Goal: Task Accomplishment & Management: Complete application form

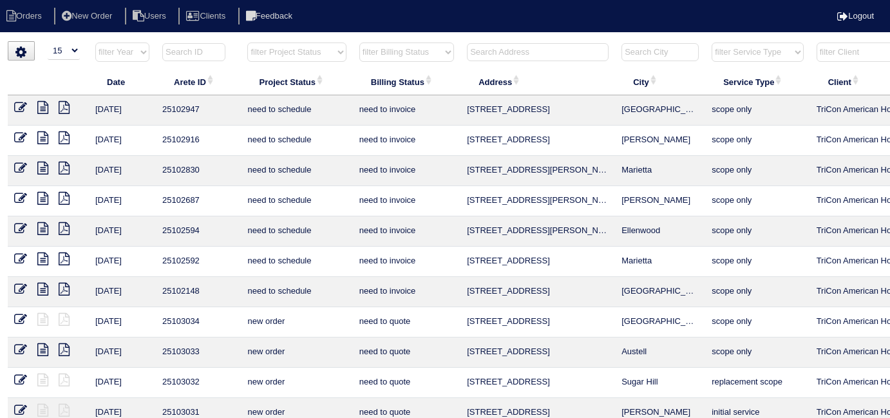
select select "15"
click at [488, 48] on input "text" at bounding box center [538, 52] width 142 height 18
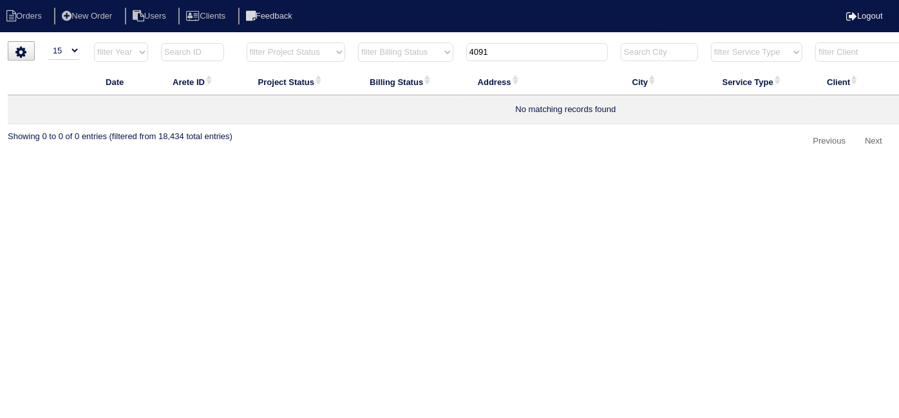
drag, startPoint x: 498, startPoint y: 50, endPoint x: 409, endPoint y: 26, distance: 92.2
click at [457, 48] on tr "filter Year -- Any Year -- 2025 2024 2023 2022 2021 2020 2019 filter Project St…" at bounding box center [566, 55] width 1116 height 26
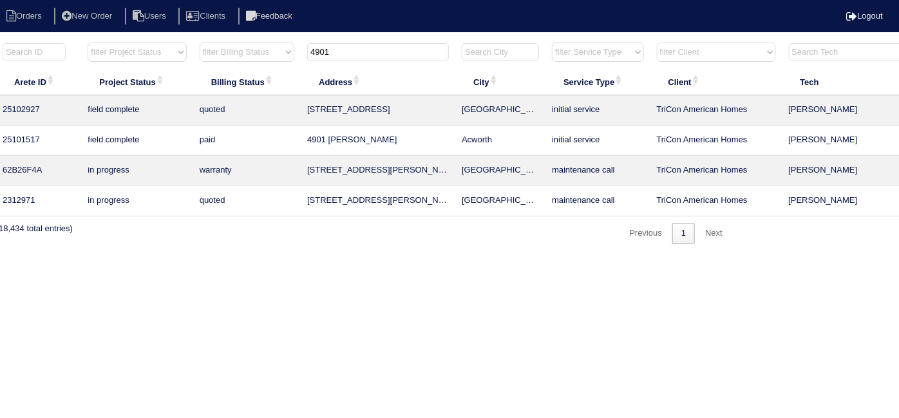
scroll to position [0, 224]
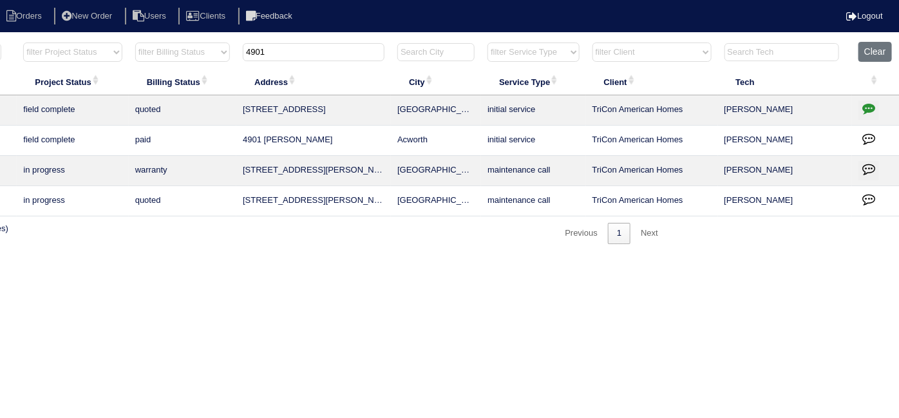
type input "4901"
drag, startPoint x: 273, startPoint y: 49, endPoint x: 146, endPoint y: 16, distance: 131.7
click at [175, 41] on body "Orders New Order Users Clients Feedback Logout Orders New Order Users Clients M…" at bounding box center [225, 142] width 899 height 203
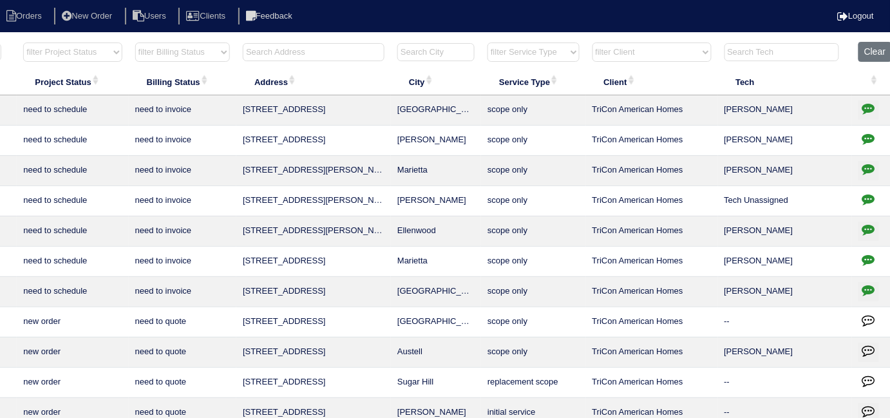
click at [267, 54] on input "text" at bounding box center [314, 52] width 142 height 18
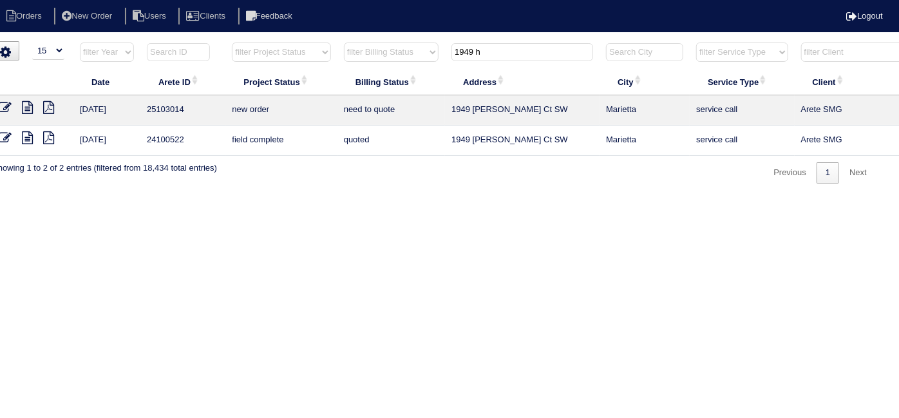
scroll to position [0, 0]
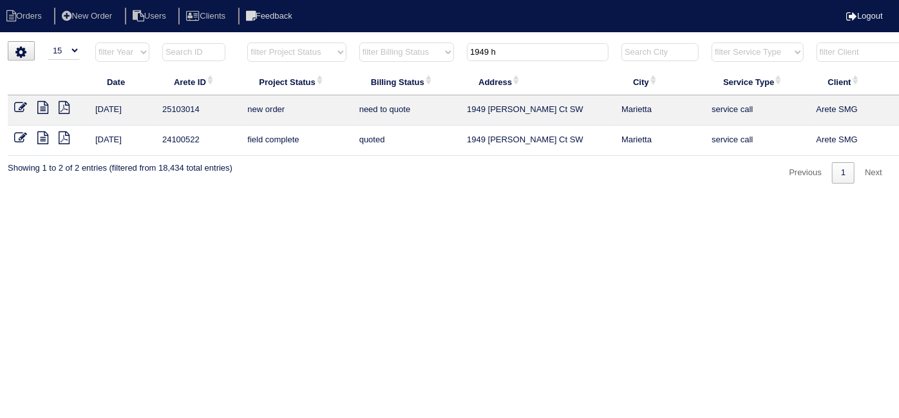
type input "1949 h"
click at [20, 106] on icon at bounding box center [20, 107] width 13 height 13
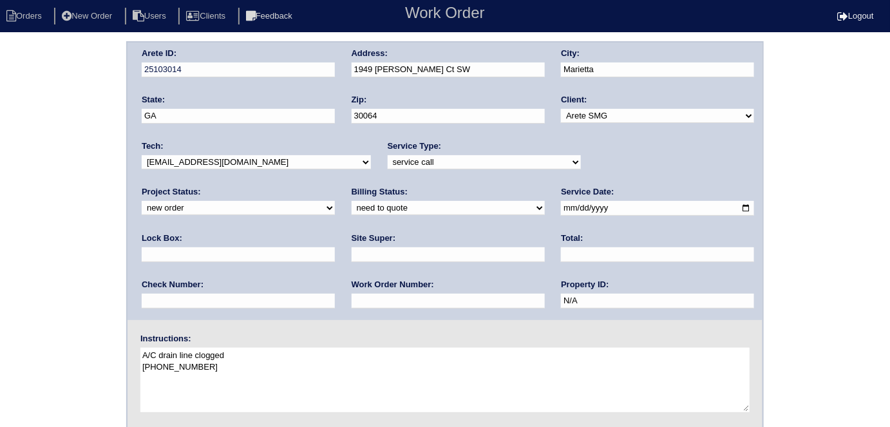
click at [168, 166] on select "-select- aretesmg+backup-tech@gmail.com benjohnholt88@gmail.com callisonhvac@ya…" at bounding box center [256, 162] width 229 height 14
select select "36"
click at [142, 155] on select "-select- aretesmg+backup-tech@gmail.com benjohnholt88@gmail.com callisonhvac@ya…" at bounding box center [256, 162] width 229 height 14
click at [335, 201] on select "new order assigned in progress field complete need to schedule admin review arc…" at bounding box center [238, 208] width 193 height 14
select select "assigned"
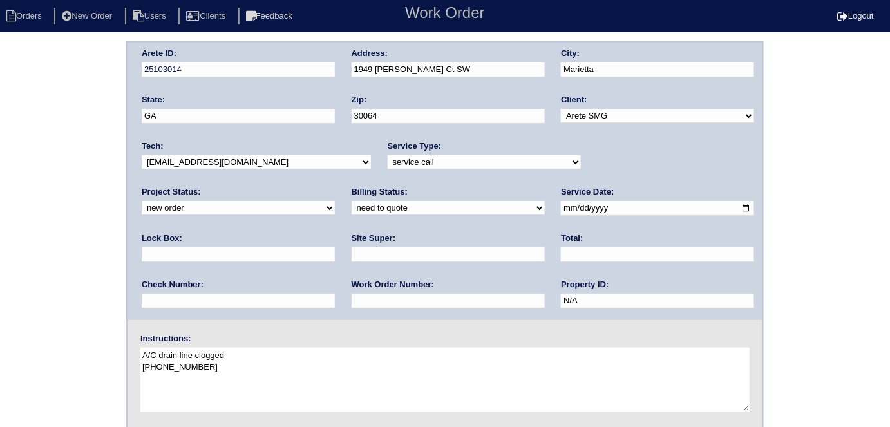
click at [335, 201] on select "new order assigned in progress field complete need to schedule admin review arc…" at bounding box center [238, 208] width 193 height 14
click at [0, 274] on div "Arete ID: 25103014 Address: 1949 Hobson Ct SW City: Marietta State: GA Zip: 300…" at bounding box center [445, 301] width 890 height 521
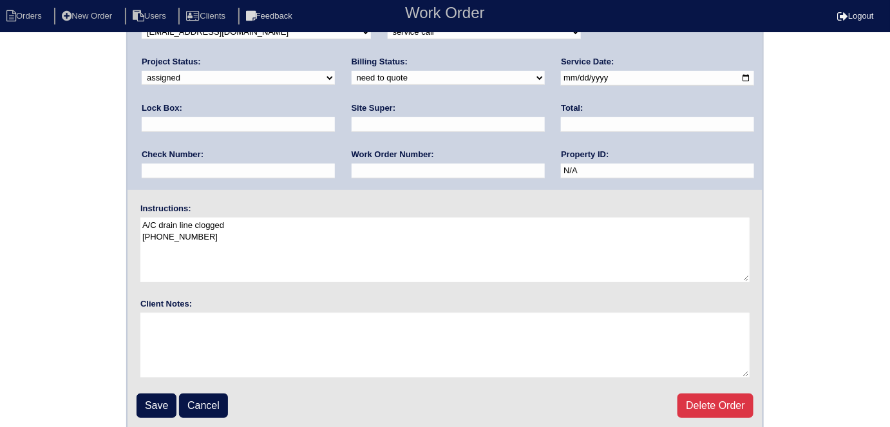
scroll to position [132, 0]
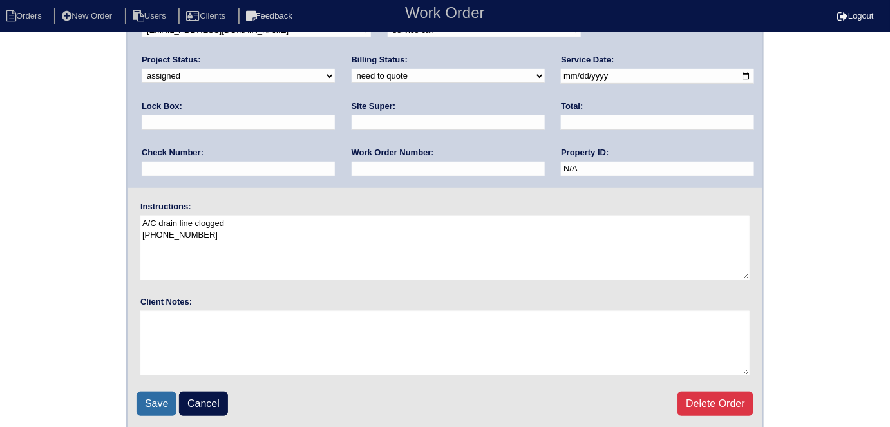
click at [155, 401] on input "Save" at bounding box center [157, 404] width 40 height 24
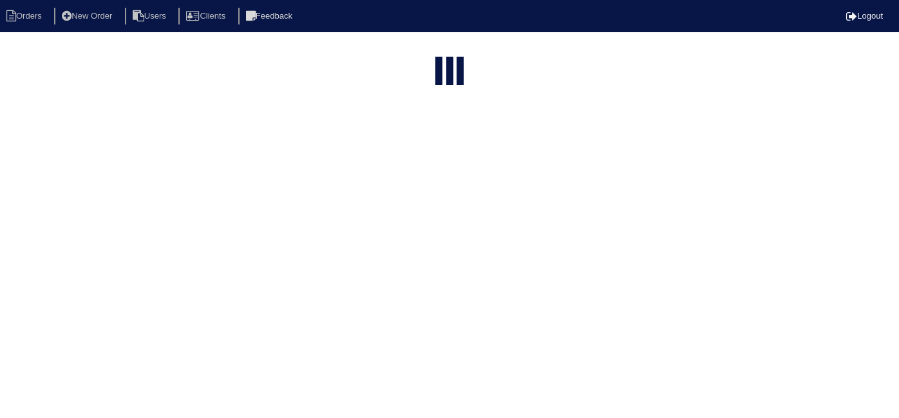
select select "15"
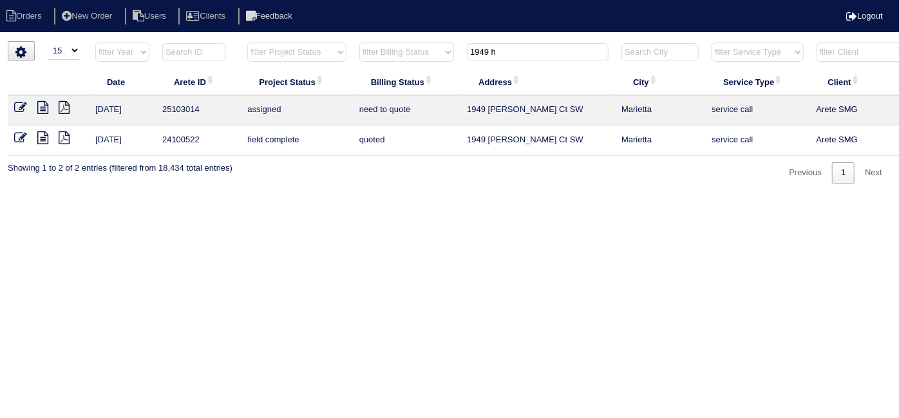
drag, startPoint x: 510, startPoint y: 48, endPoint x: 287, endPoint y: 43, distance: 222.9
click at [290, 43] on tr "filter Year -- Any Year -- 2025 2024 2023 2022 2021 2020 2019 filter Project St…" at bounding box center [566, 55] width 1116 height 26
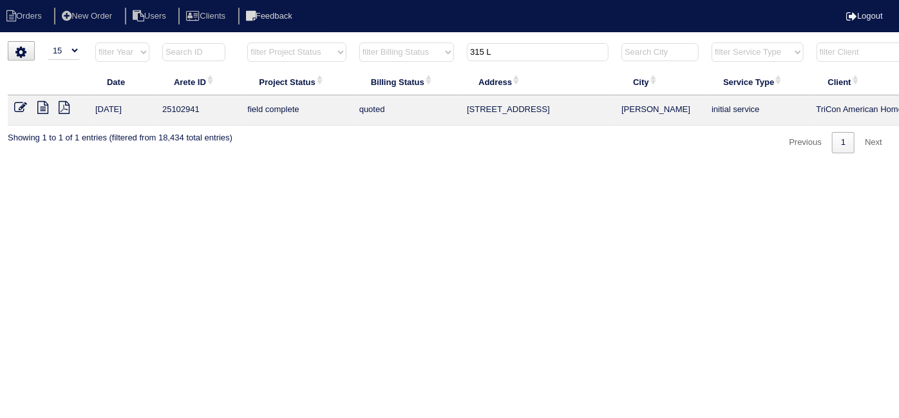
type input "315 L"
click at [18, 107] on icon at bounding box center [20, 107] width 13 height 13
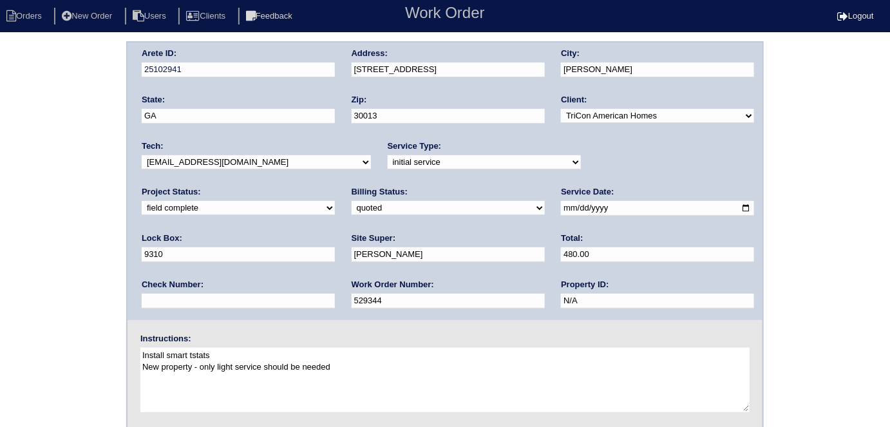
drag, startPoint x: 200, startPoint y: 301, endPoint x: 0, endPoint y: 160, distance: 245.4
click at [0, 228] on div "Arete ID: 25102941 Address: 315 Limestone Cir City: Conyers State: GA Zip: 3001…" at bounding box center [445, 301] width 890 height 521
type input "532264"
drag, startPoint x: 163, startPoint y: 203, endPoint x: 160, endPoint y: 212, distance: 9.4
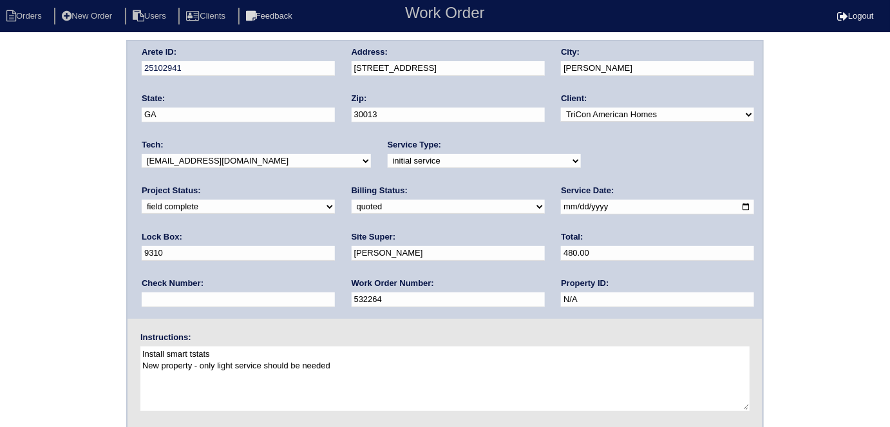
click at [352, 203] on select "need to quote quoted need to invoice invoiced paid warranty purchase order need…" at bounding box center [448, 207] width 193 height 14
select select "need to invoice"
click at [352, 200] on select "need to quote quoted need to invoice invoiced paid warranty purchase order need…" at bounding box center [448, 207] width 193 height 14
drag, startPoint x: 48, startPoint y: 269, endPoint x: 53, endPoint y: 296, distance: 27.5
click at [46, 269] on div "Arete ID: 25102941 Address: 315 Limestone Cir City: Conyers State: GA Zip: 3001…" at bounding box center [445, 300] width 890 height 521
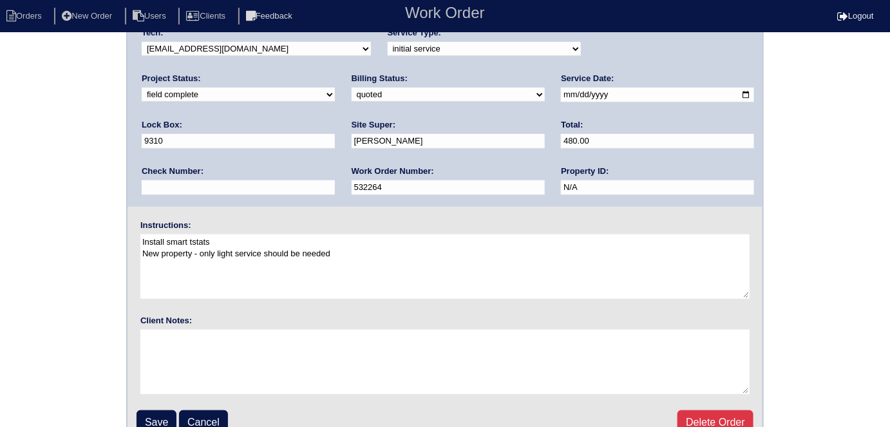
scroll to position [132, 0]
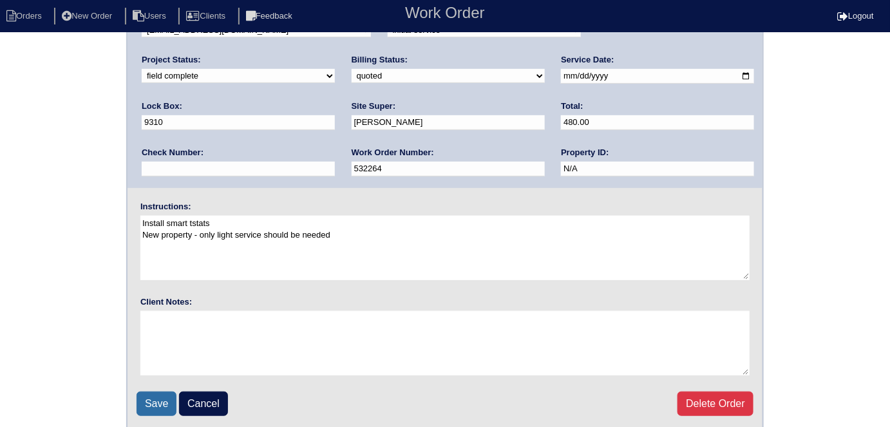
drag, startPoint x: 153, startPoint y: 401, endPoint x: 170, endPoint y: 295, distance: 107.0
click at [153, 401] on input "Save" at bounding box center [157, 404] width 40 height 24
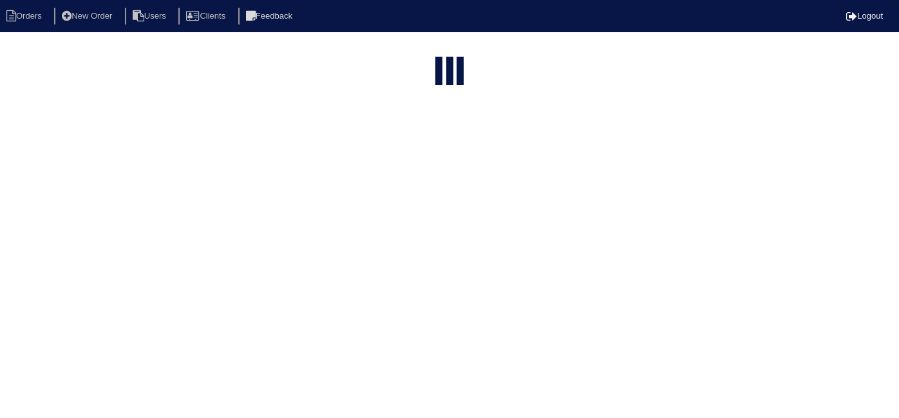
select select "15"
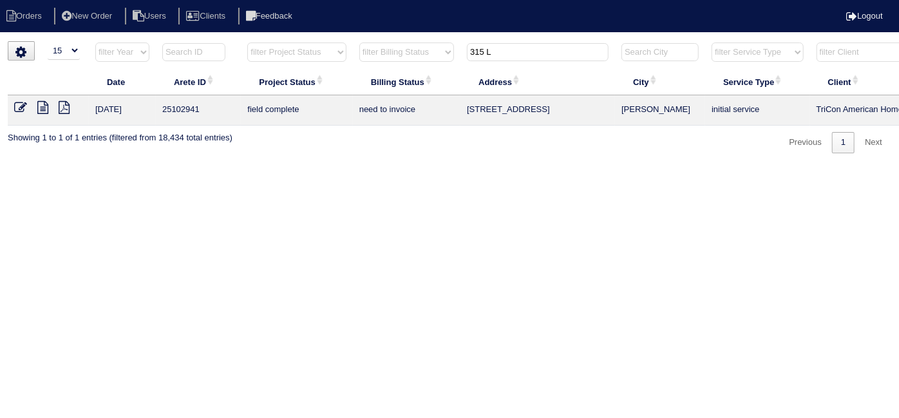
drag, startPoint x: 519, startPoint y: 57, endPoint x: 350, endPoint y: 19, distance: 173.7
click at [410, 43] on tr "filter Year -- Any Year -- 2025 2024 2023 2022 2021 2020 2019 filter Project St…" at bounding box center [566, 55] width 1116 height 26
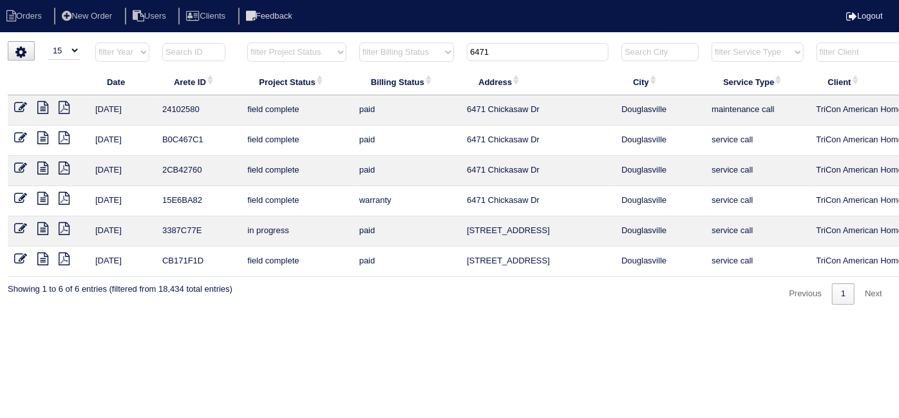
type input "6471"
click at [37, 109] on icon at bounding box center [42, 107] width 11 height 13
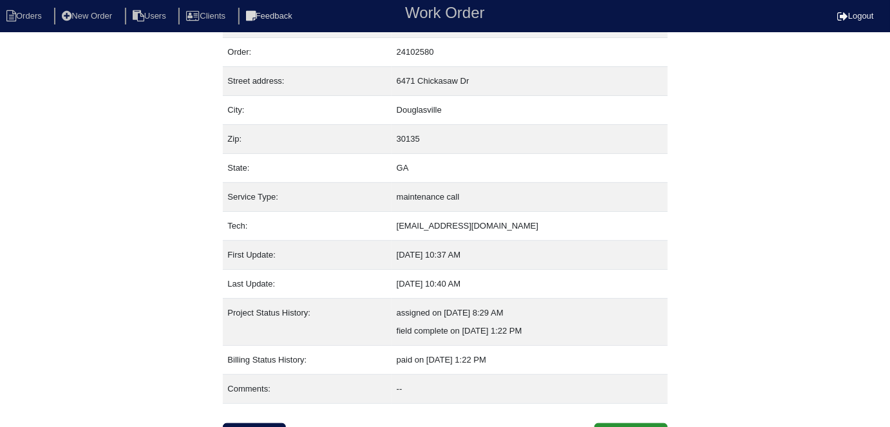
scroll to position [50, 0]
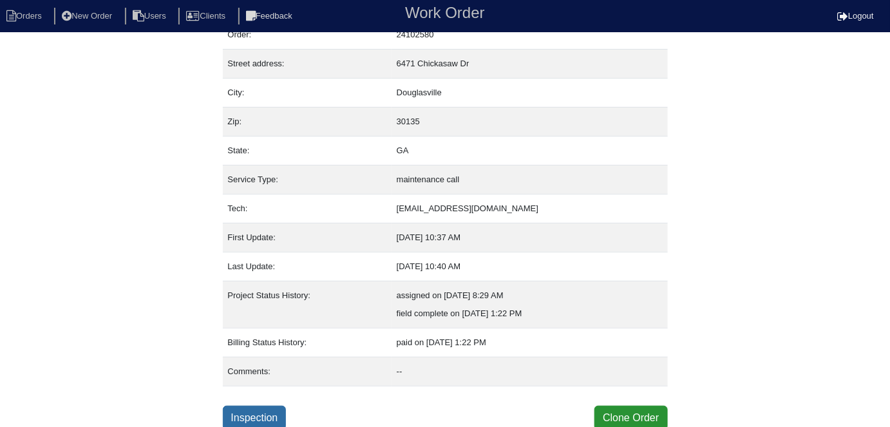
click at [264, 415] on link "Inspection" at bounding box center [255, 418] width 64 height 24
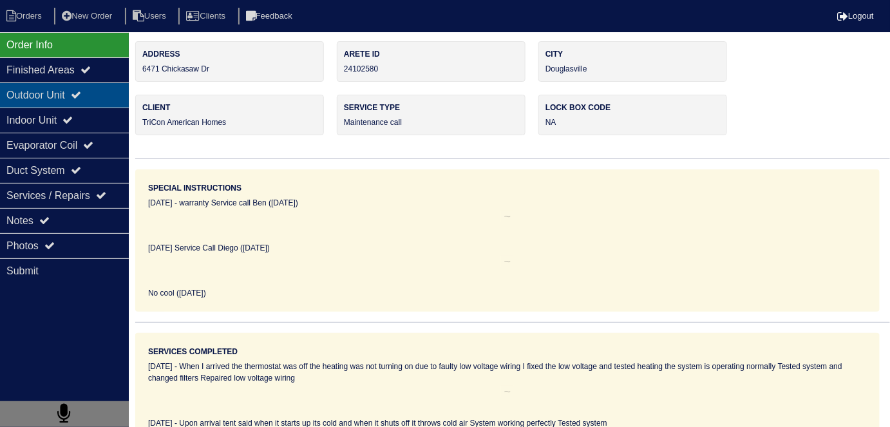
click at [75, 103] on div "Outdoor Unit" at bounding box center [64, 94] width 129 height 25
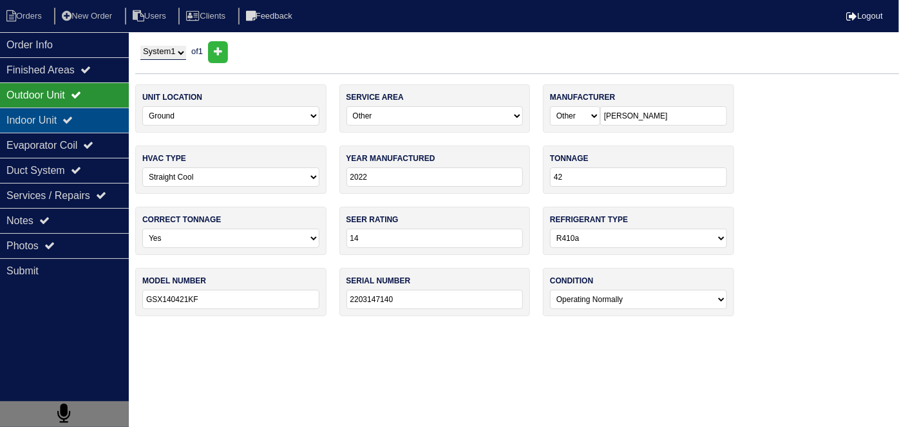
click at [64, 117] on div "Indoor Unit" at bounding box center [64, 120] width 129 height 25
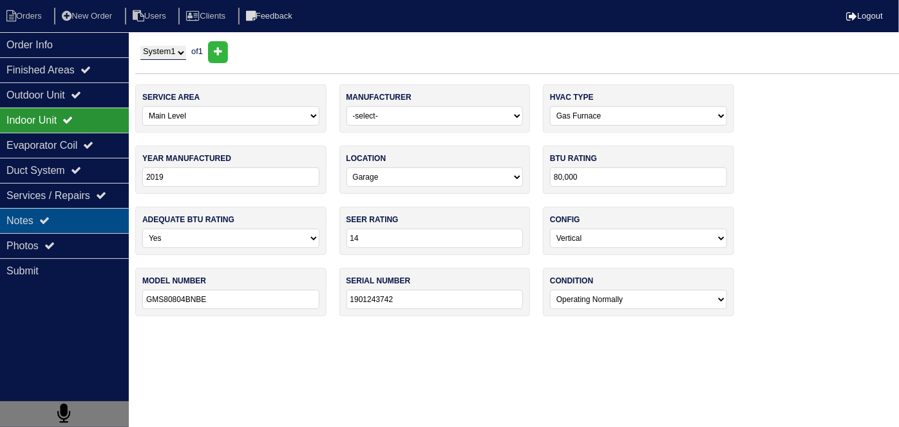
click at [50, 215] on icon at bounding box center [44, 220] width 10 height 10
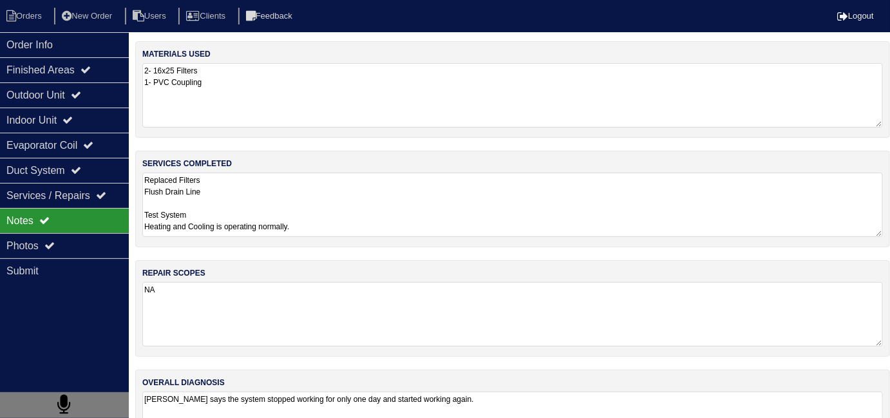
click at [417, 208] on textarea "Replaced Filters Flush Drain Line Test System Heating and Cooling is operating …" at bounding box center [512, 205] width 741 height 64
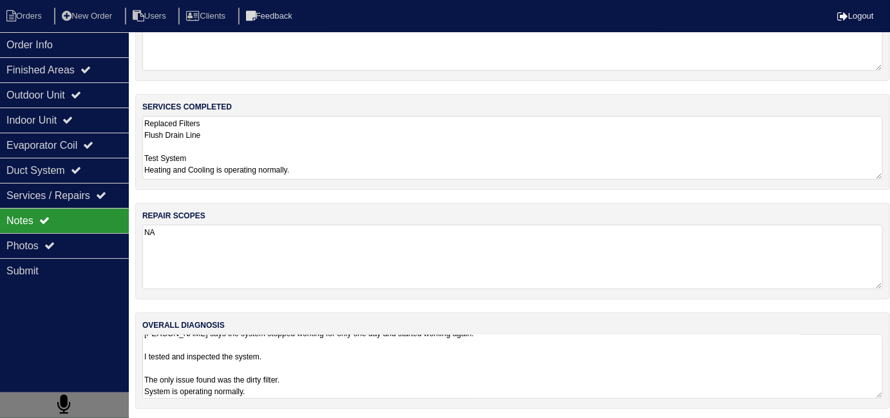
scroll to position [1, 0]
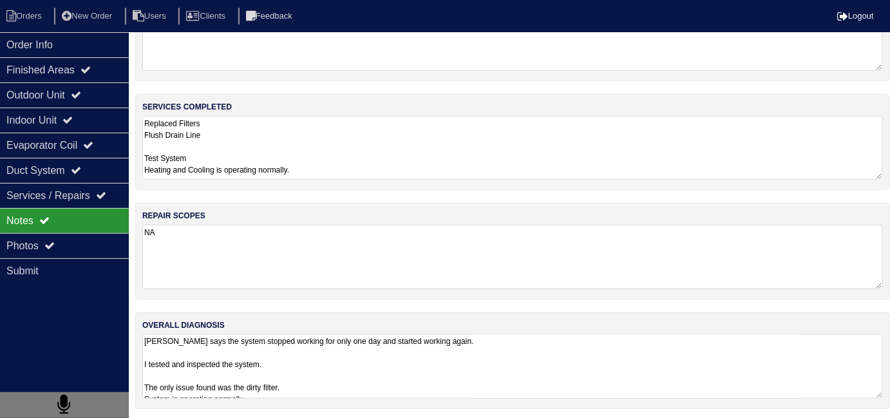
click at [500, 388] on textarea "Tenant says the system stopped working for only one day and started working aga…" at bounding box center [512, 366] width 741 height 64
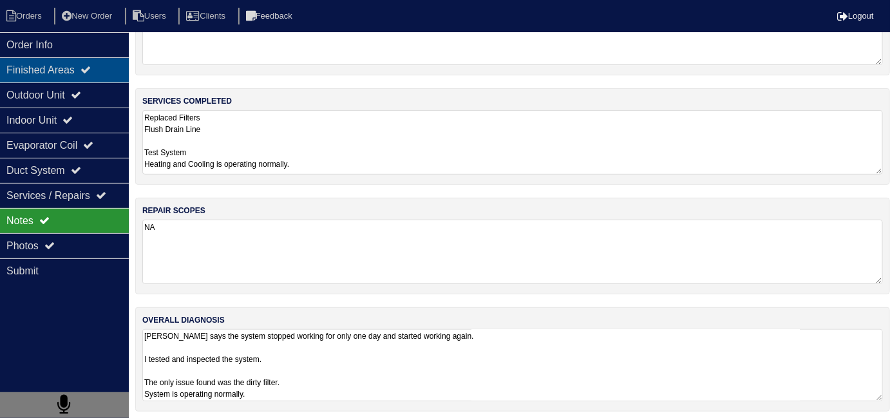
scroll to position [64, 0]
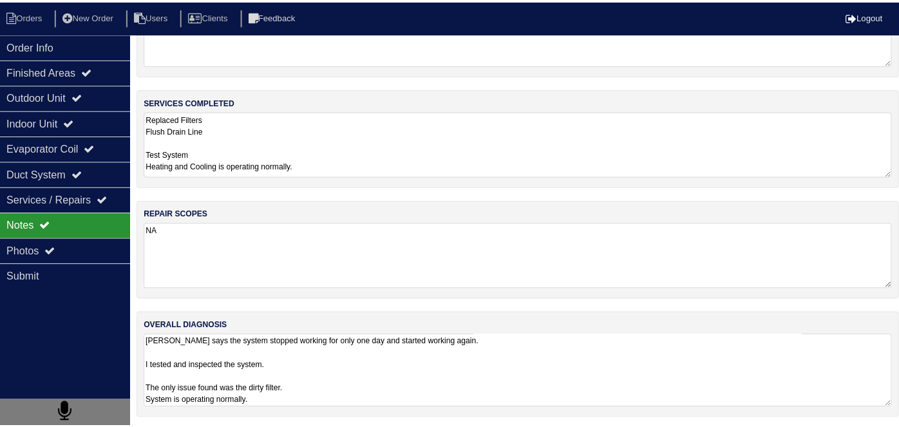
scroll to position [50, 0]
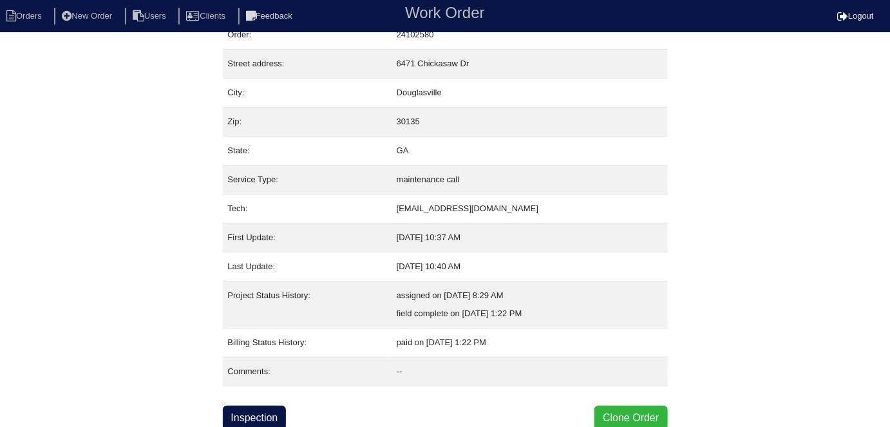
click at [626, 412] on button "Clone Order" at bounding box center [630, 418] width 73 height 24
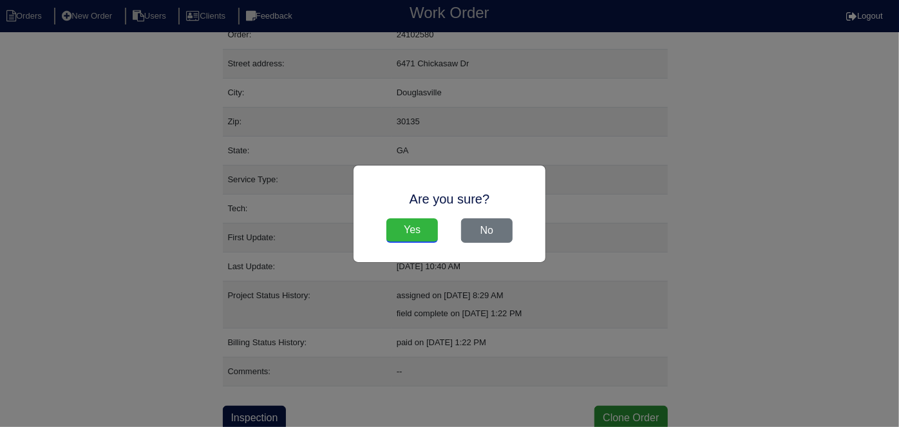
click at [412, 237] on input "Yes" at bounding box center [412, 230] width 52 height 24
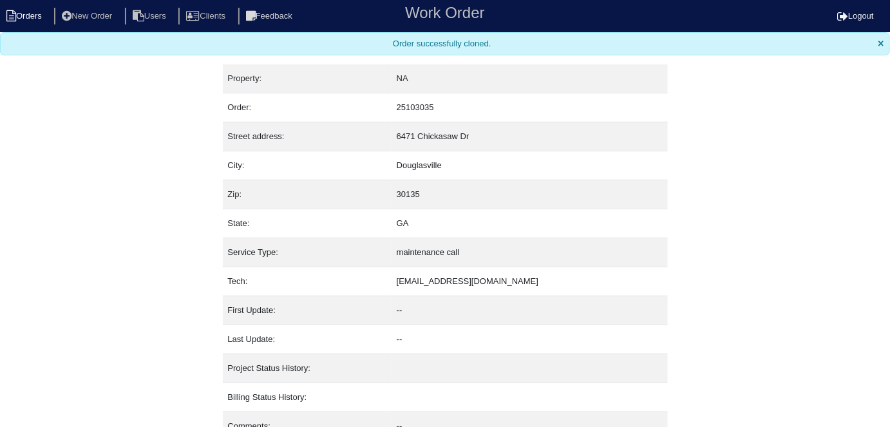
click at [33, 14] on li "Orders" at bounding box center [26, 16] width 52 height 17
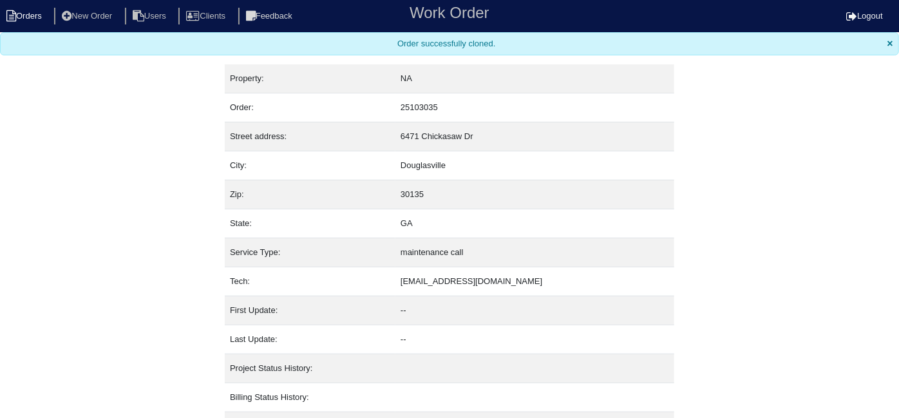
select select "15"
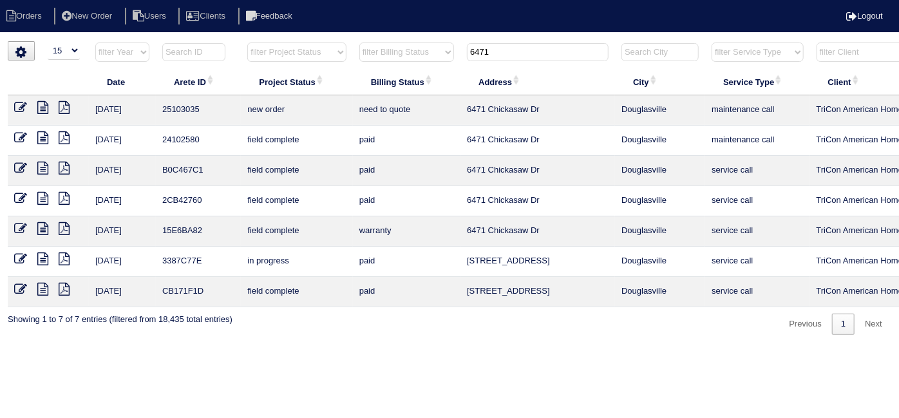
click at [19, 107] on icon at bounding box center [20, 107] width 13 height 13
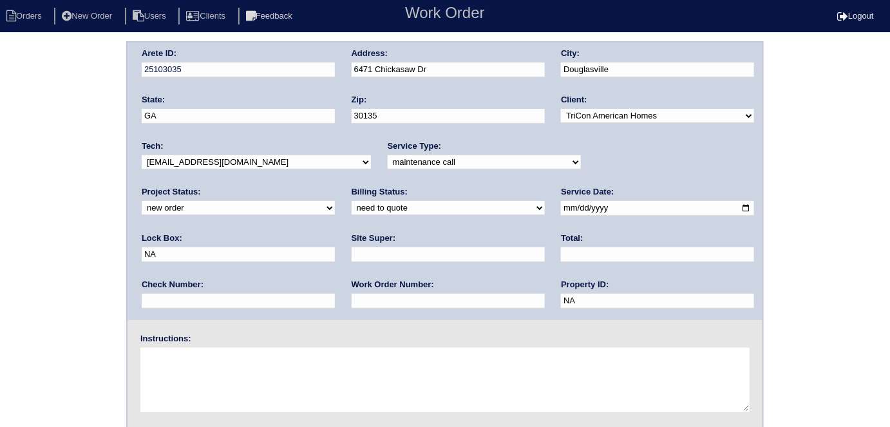
drag, startPoint x: 410, startPoint y: 167, endPoint x: 401, endPoint y: 167, distance: 9.0
click at [410, 167] on select "-select- initial service basic service maintenance call replacement scope servi…" at bounding box center [484, 162] width 193 height 14
select select "scope only"
click at [388, 155] on select "-select- initial service basic service maintenance call replacement scope servi…" at bounding box center [484, 162] width 193 height 14
click at [352, 263] on div "Site Super:" at bounding box center [448, 251] width 193 height 36
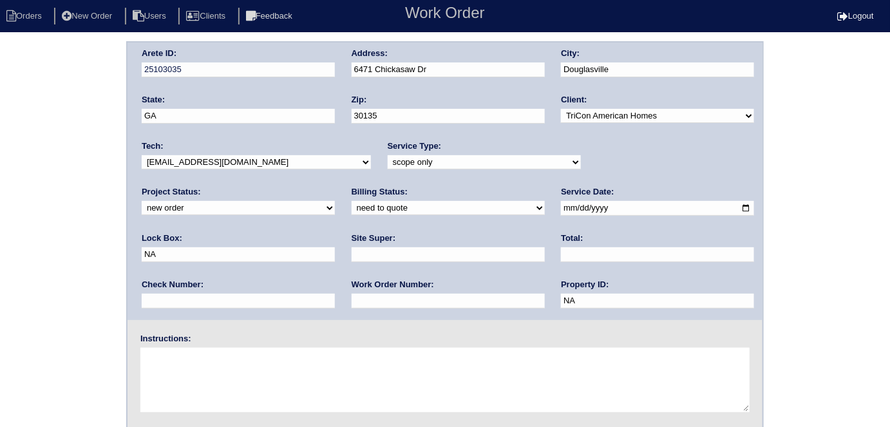
click at [352, 256] on input "text" at bounding box center [448, 254] width 193 height 15
type input "[PERSON_NAME]"
drag, startPoint x: 590, startPoint y: 208, endPoint x: 468, endPoint y: 203, distance: 122.5
click at [474, 206] on div "Arete ID: 25103035 Address: [STREET_ADDRESS] City: [GEOGRAPHIC_DATA] State: [GE…" at bounding box center [445, 182] width 635 height 278
type input "9470"
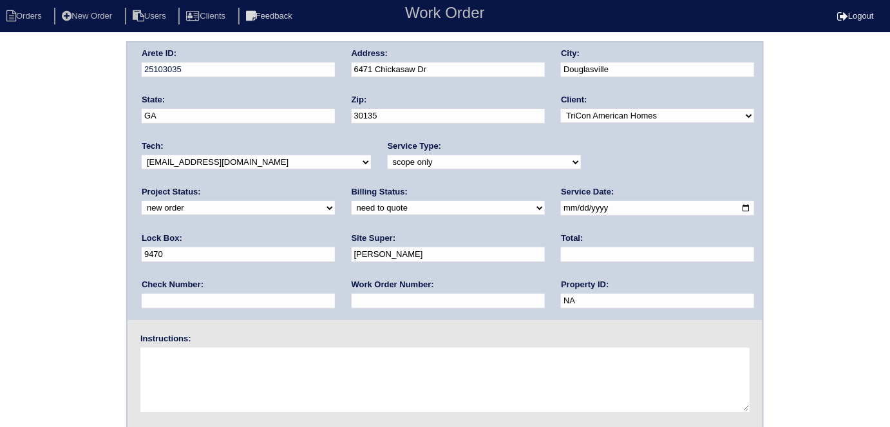
drag, startPoint x: 221, startPoint y: 342, endPoint x: 214, endPoint y: 358, distance: 17.3
click at [221, 343] on div "Instructions:" at bounding box center [445, 374] width 635 height 82
click at [213, 371] on textarea at bounding box center [444, 380] width 609 height 64
type textarea "Scope for service/repairs needed Standing water in basement"
drag, startPoint x: 448, startPoint y: 70, endPoint x: 336, endPoint y: 67, distance: 112.8
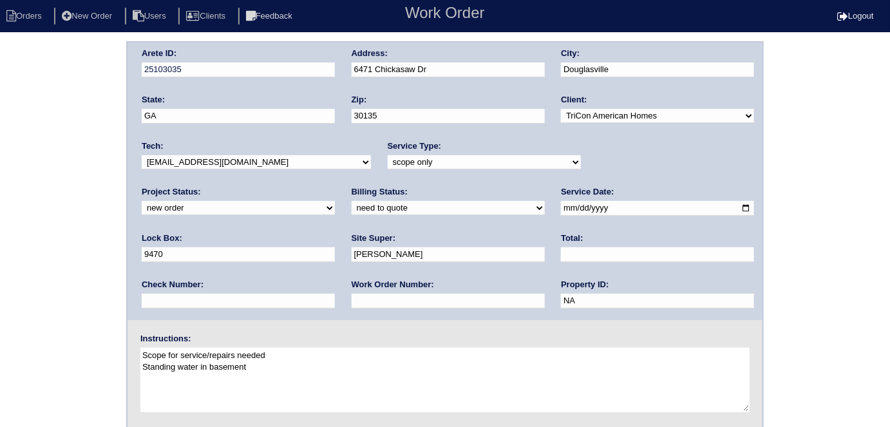
click at [336, 67] on div "Arete ID: 25103035 Address: [STREET_ADDRESS] City: [GEOGRAPHIC_DATA] State: [GE…" at bounding box center [445, 182] width 635 height 278
click at [0, 246] on div "Arete ID: 25103035 Address: [STREET_ADDRESS] City: [GEOGRAPHIC_DATA] State: [GE…" at bounding box center [445, 301] width 890 height 521
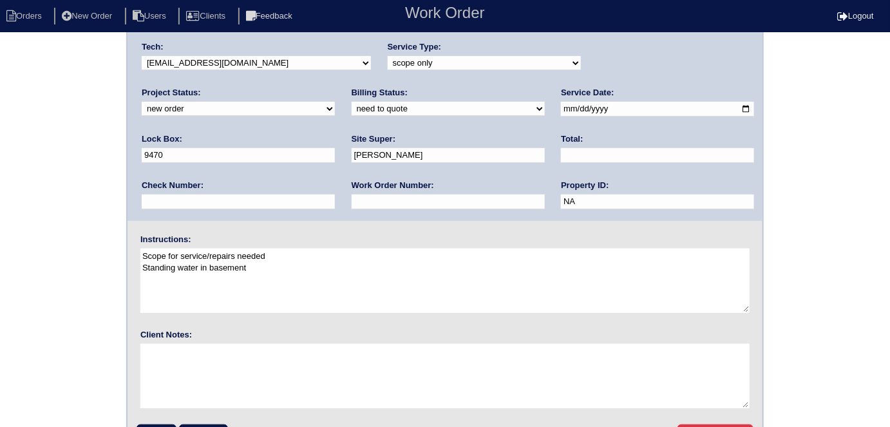
scroll to position [132, 0]
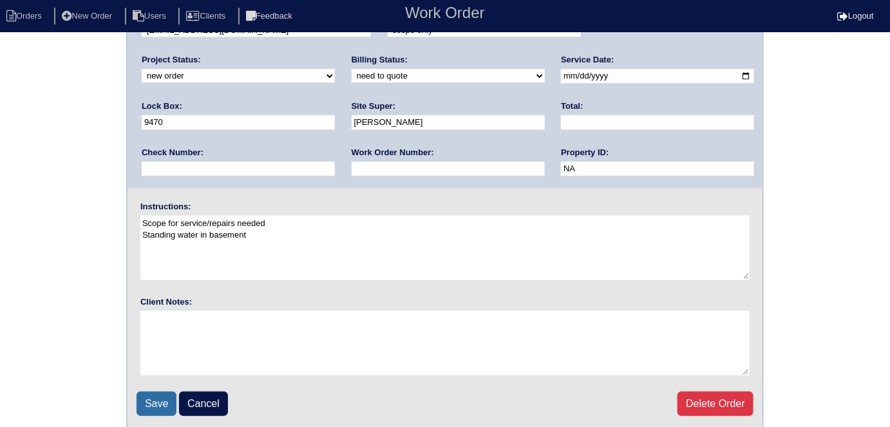
click at [151, 401] on input "Save" at bounding box center [157, 404] width 40 height 24
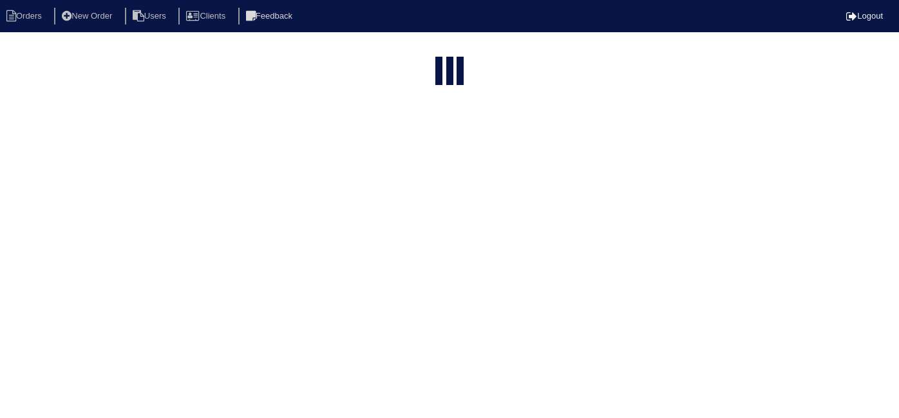
select select "15"
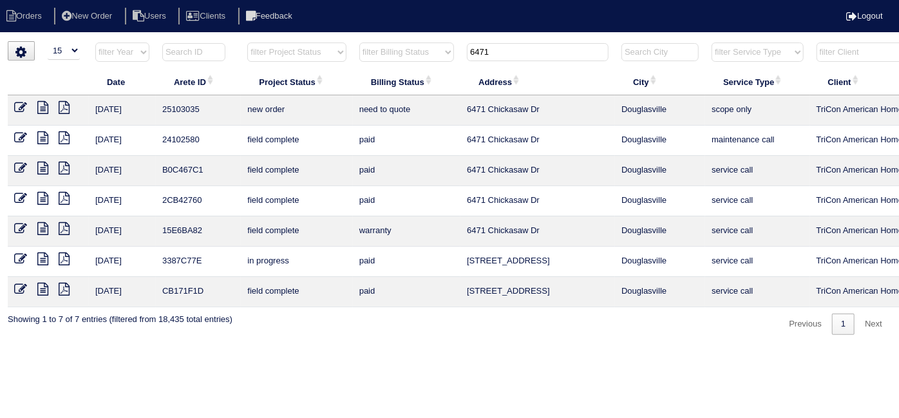
drag, startPoint x: 503, startPoint y: 55, endPoint x: 469, endPoint y: 47, distance: 35.0
click at [469, 47] on input "6471" at bounding box center [538, 52] width 142 height 18
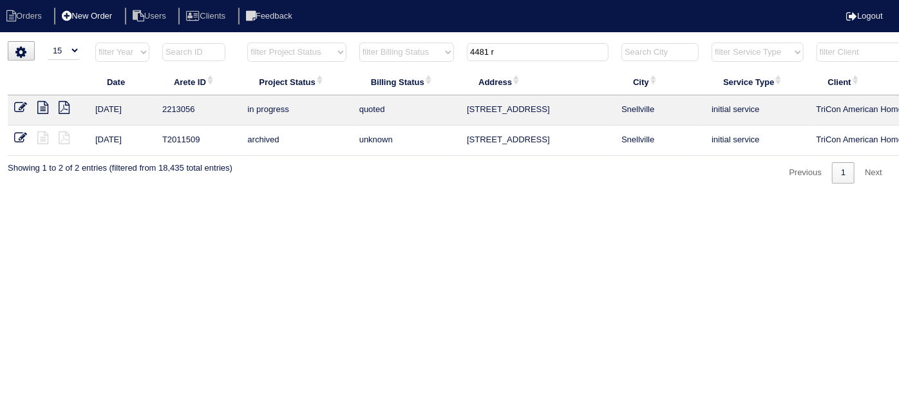
type input "4481 r"
click at [117, 14] on li "New Order" at bounding box center [88, 16] width 68 height 17
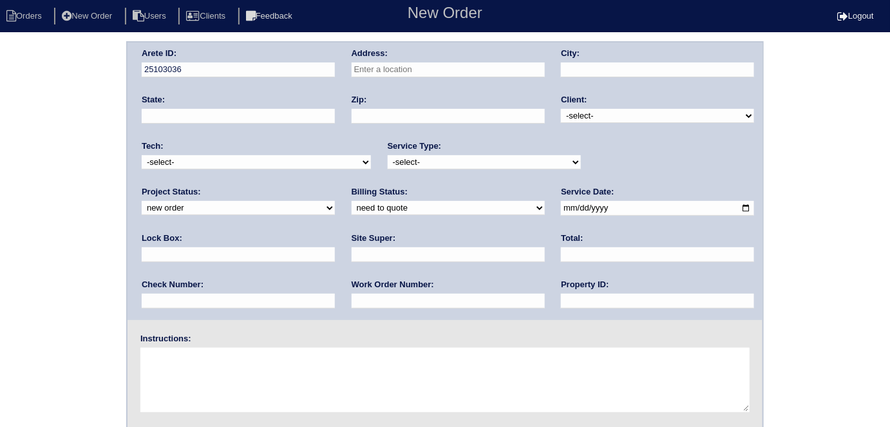
click at [392, 66] on input "text" at bounding box center [448, 69] width 193 height 15
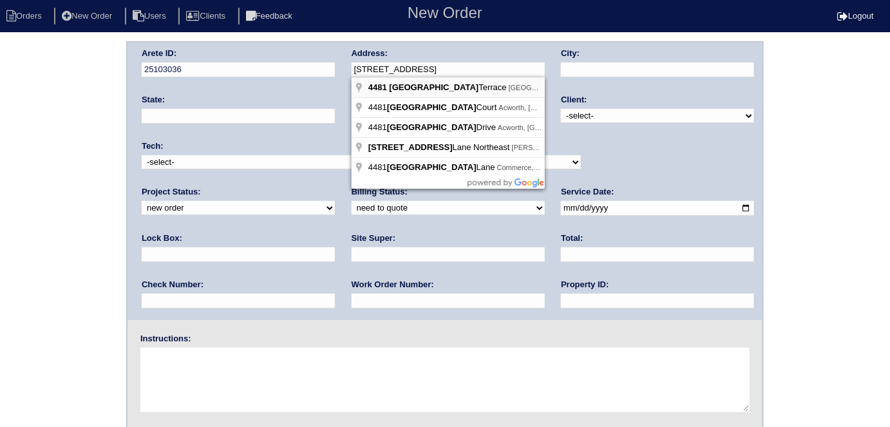
type input "4481 Ridge Mill Terrace"
type input "Douglasville"
type input "GA"
type input "30135"
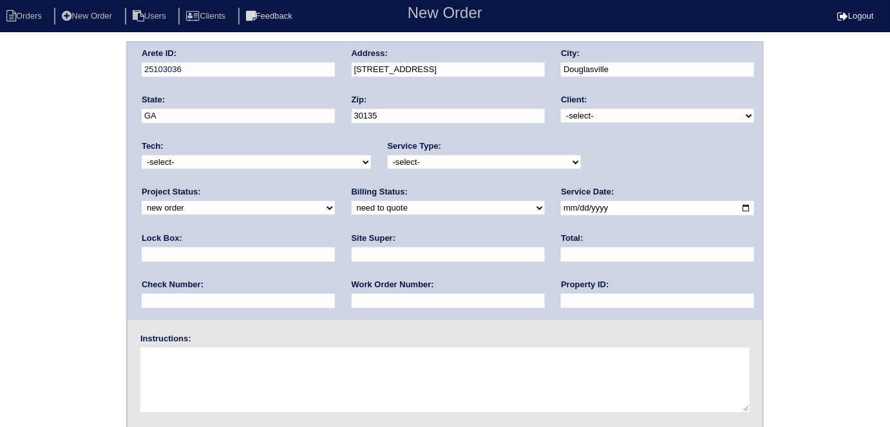
click at [604, 115] on select "-select- TriCon American Homes American Homes 4 Rent First Key Homes Zillow The…" at bounding box center [657, 116] width 193 height 14
select select "1"
click at [562, 109] on select "-select- TriCon American Homes American Homes 4 Rent First Key Homes Zillow The…" at bounding box center [657, 116] width 193 height 14
click at [462, 164] on select "-select- initial service basic service maintenance call replacement scope servi…" at bounding box center [484, 162] width 193 height 14
select select "scope only"
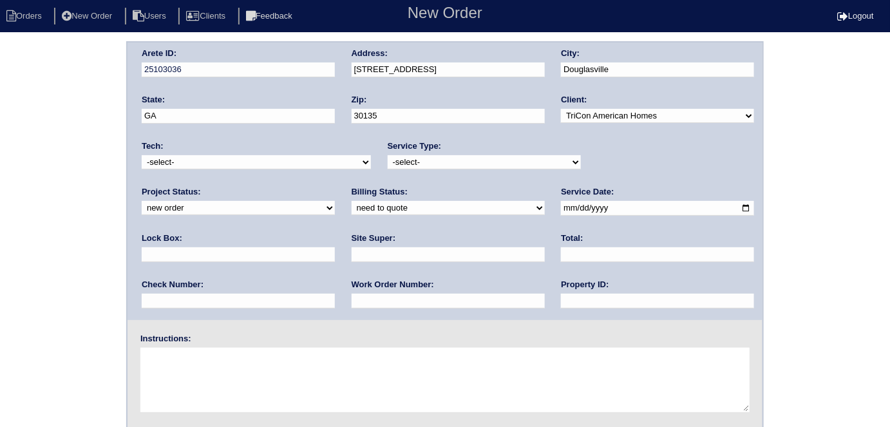
click at [388, 155] on select "-select- initial service basic service maintenance call replacement scope servi…" at bounding box center [484, 162] width 193 height 14
click at [335, 247] on input "text" at bounding box center [238, 254] width 193 height 15
type input "9470"
click at [561, 206] on input "date" at bounding box center [657, 208] width 193 height 15
type input "2025-08-14"
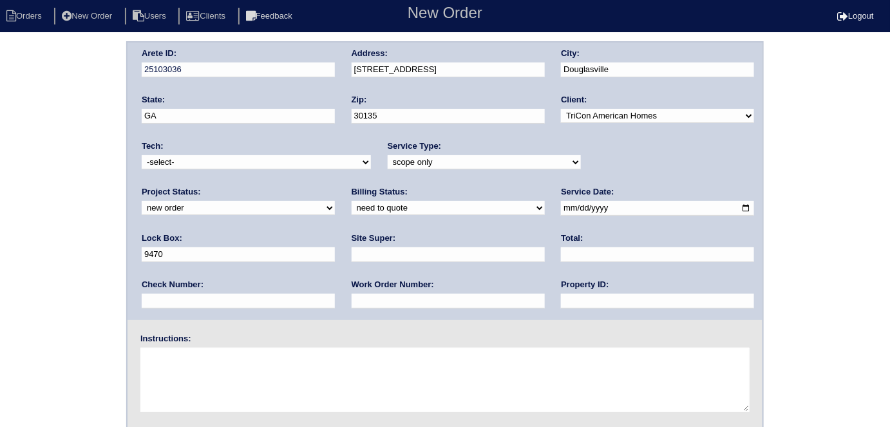
click at [561, 301] on input "text" at bounding box center [657, 301] width 193 height 15
type input "N/A"
click at [352, 249] on input "text" at bounding box center [448, 254] width 193 height 15
drag, startPoint x: 214, startPoint y: 250, endPoint x: 118, endPoint y: 244, distance: 96.8
click at [119, 244] on div "Arete ID: 25103036 Address: 4481 Ridge Mill Terrace City: Douglasville State: G…" at bounding box center [445, 301] width 890 height 521
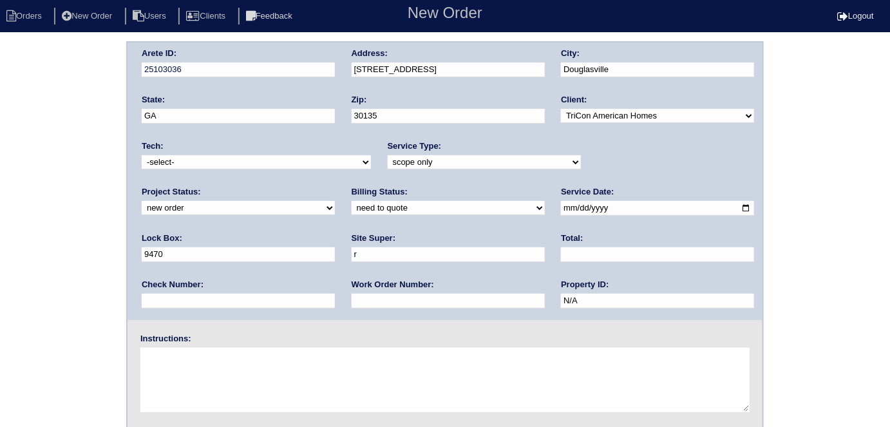
type input "Richard Ventura"
click at [195, 365] on textarea at bounding box center [444, 380] width 609 height 64
type textarea "Scope for service/repairs needed"
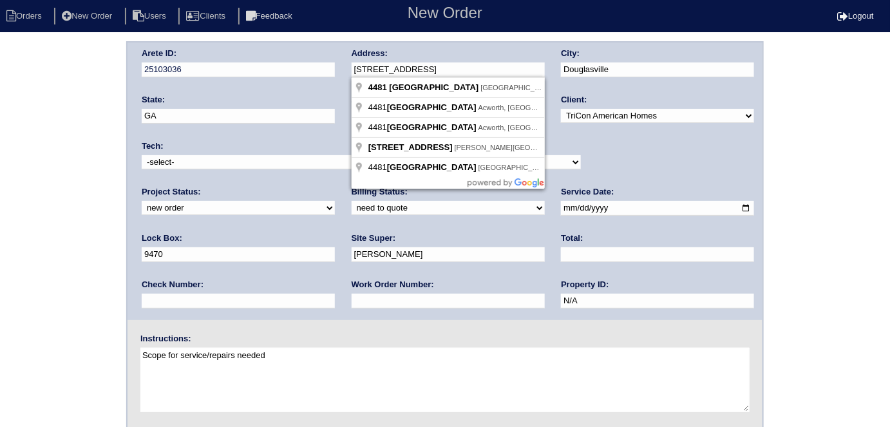
click at [333, 71] on div "Arete ID: 25103036 Address: 4481 Ridge Mill Terrace City: Douglasville State: G…" at bounding box center [445, 182] width 635 height 278
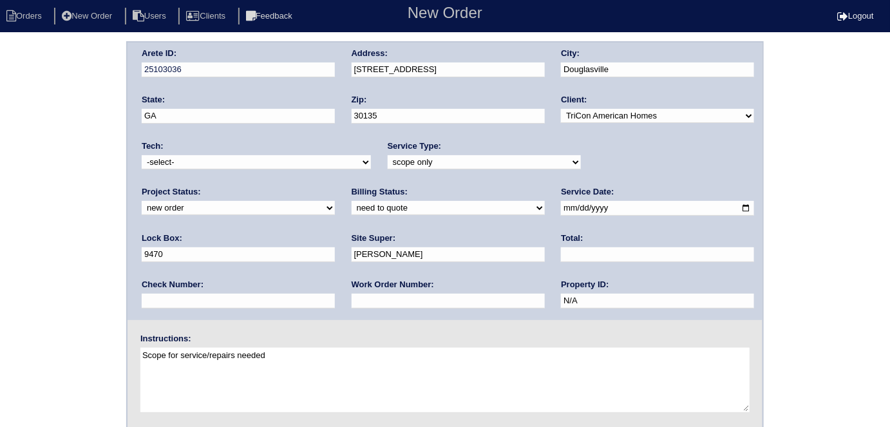
click at [3, 135] on div "Arete ID: 25103036 Address: 4481 Ridge Mill Terrace City: Douglasville State: G…" at bounding box center [445, 301] width 890 height 521
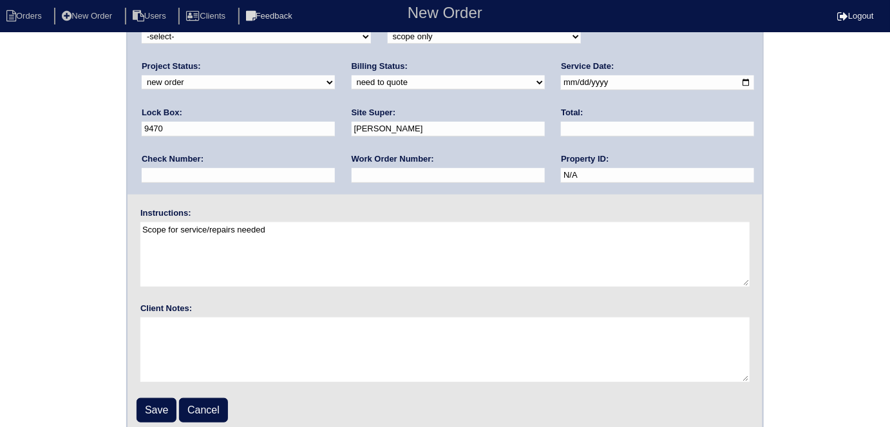
scroll to position [132, 0]
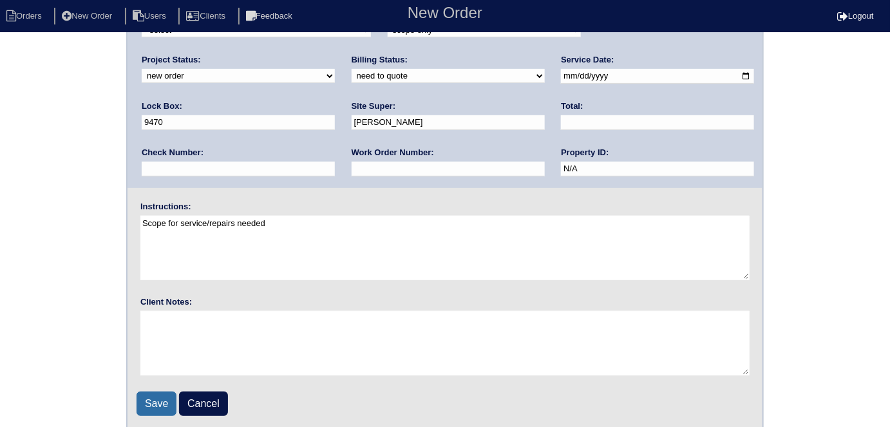
click at [143, 402] on input "Save" at bounding box center [157, 404] width 40 height 24
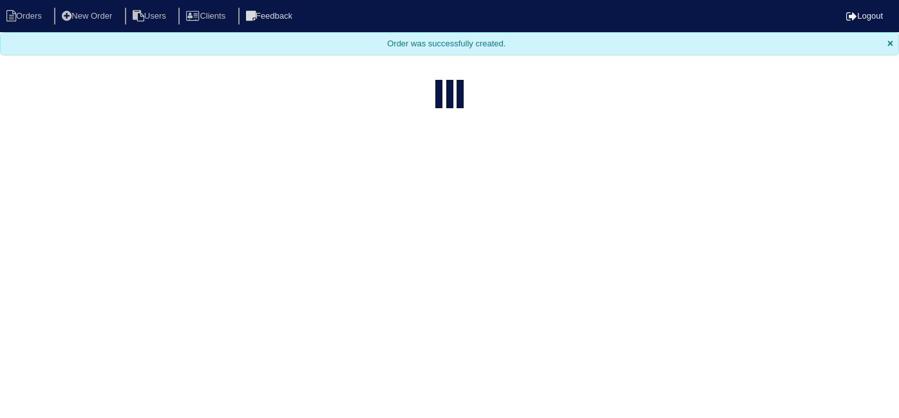
select select "15"
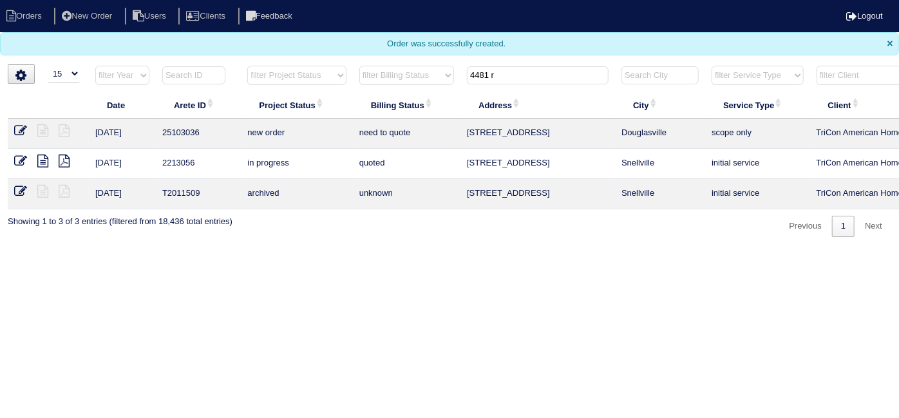
drag, startPoint x: 503, startPoint y: 76, endPoint x: 373, endPoint y: 43, distance: 134.3
click at [378, 45] on body "Orders New Order Users Clients Feedback Logout Orders New Order Users Clients M…" at bounding box center [449, 118] width 899 height 237
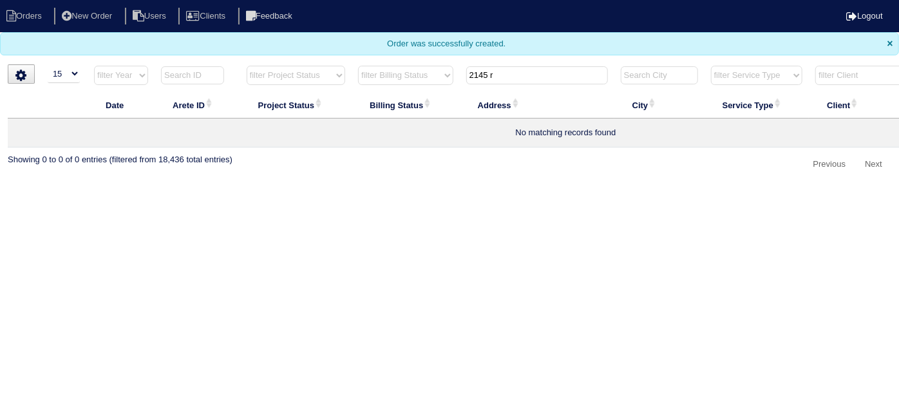
type input "2145 r"
click at [122, 19] on li "New Order" at bounding box center [88, 16] width 68 height 17
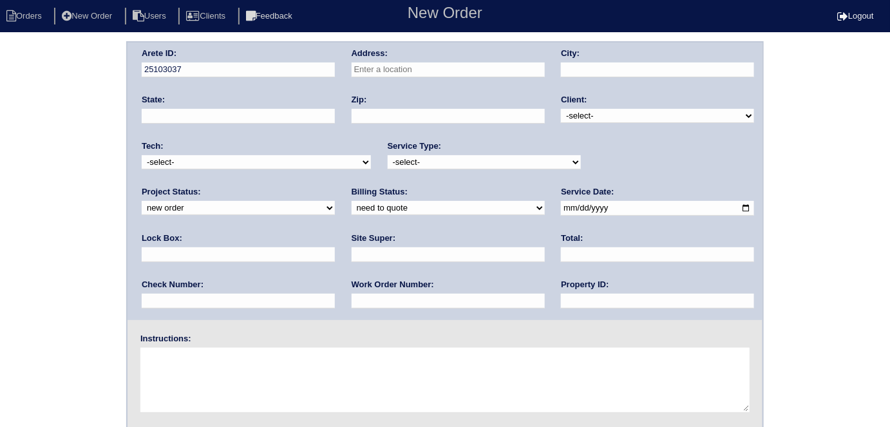
click at [445, 70] on input "text" at bounding box center [448, 69] width 193 height 15
type input "2145 Rosemary Park Ln"
type input "Lawrenceville"
type input "GA"
type input "30046"
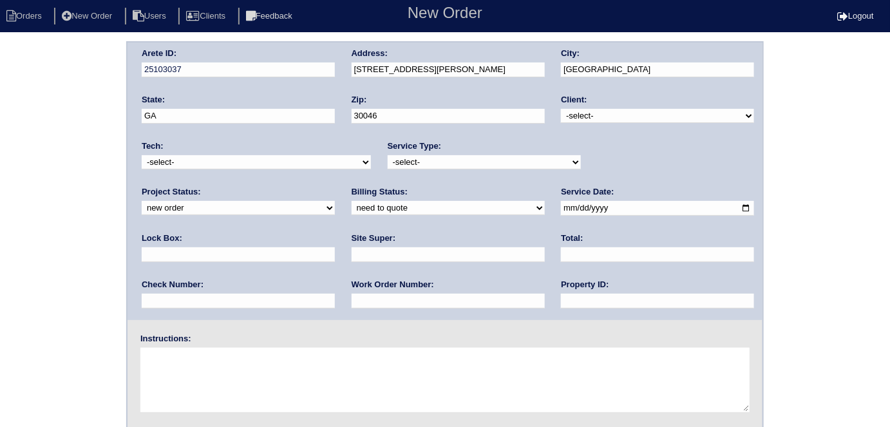
click at [572, 113] on select "-select- TriCon American Homes American Homes 4 Rent First Key Homes Zillow The…" at bounding box center [657, 116] width 193 height 14
select select "1"
click at [562, 109] on select "-select- TriCon American Homes American Homes 4 Rent First Key Homes Zillow The…" at bounding box center [657, 116] width 193 height 14
drag, startPoint x: 477, startPoint y: 165, endPoint x: 470, endPoint y: 167, distance: 7.3
click at [477, 165] on select "-select- initial service basic service maintenance call replacement scope servi…" at bounding box center [484, 162] width 193 height 14
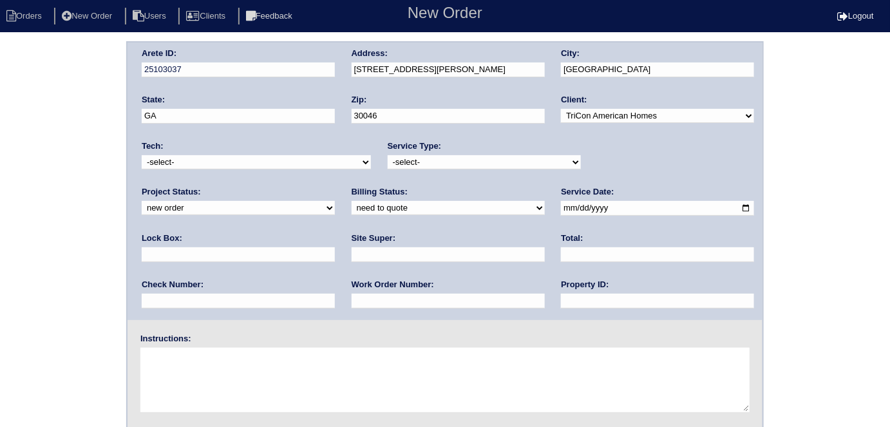
select select "initial service"
click at [388, 155] on select "-select- initial service basic service maintenance call replacement scope servi…" at bounding box center [484, 162] width 193 height 14
click at [335, 247] on input "text" at bounding box center [238, 254] width 193 height 15
type input "9470"
click at [561, 206] on input "date" at bounding box center [657, 208] width 193 height 15
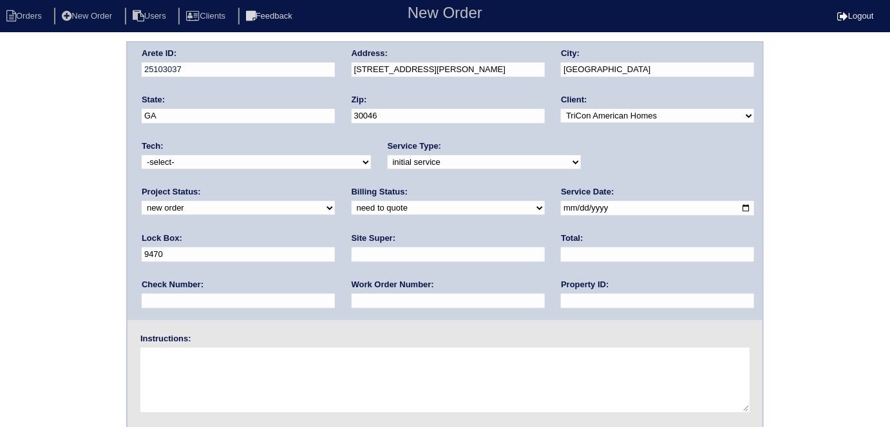
type input "2025-08-14"
click at [561, 299] on input "text" at bounding box center [657, 301] width 193 height 15
type input "N/A"
click at [352, 252] on input "text" at bounding box center [448, 254] width 193 height 15
type input "Terrance Carter"
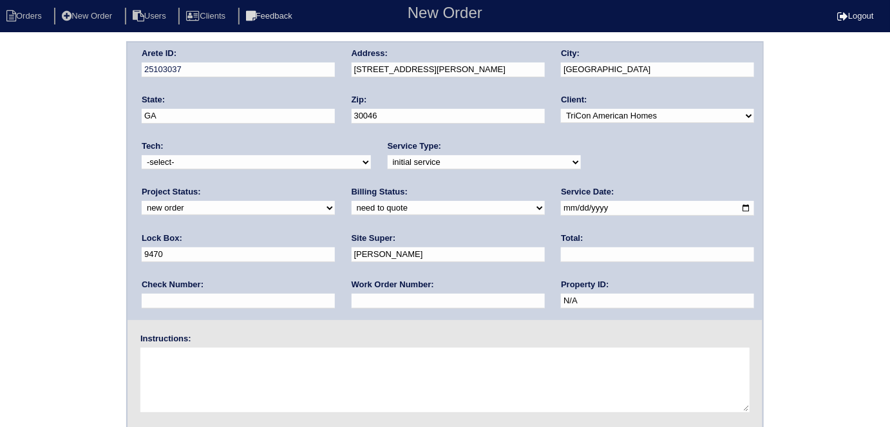
click at [352, 303] on input "text" at bounding box center [448, 301] width 193 height 15
type input "532736"
click at [225, 374] on textarea at bounding box center [444, 380] width 609 height 64
type textarea "Install smart tstats"
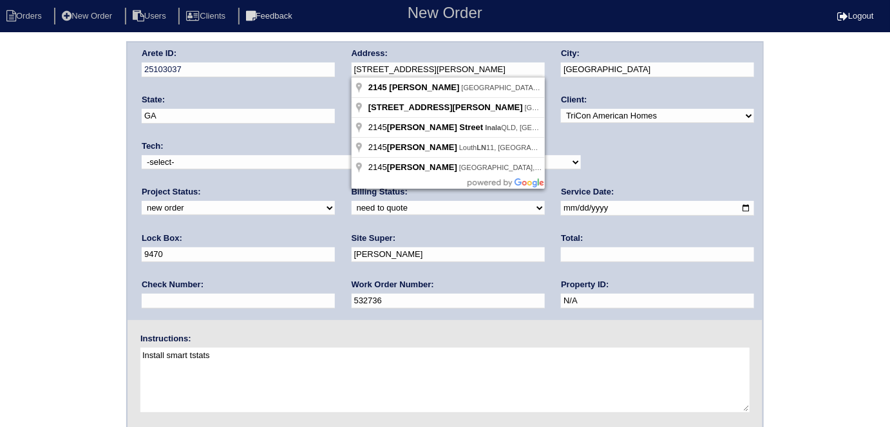
click at [321, 66] on div "Arete ID: 25103037 Address: 2145 Rosemary Park Ln City: Lawrenceville State: GA…" at bounding box center [445, 182] width 635 height 278
drag, startPoint x: 44, startPoint y: 142, endPoint x: 44, endPoint y: 161, distance: 19.3
click at [44, 142] on div "Arete ID: 25103037 Address: 2145 Rosemary Park Ln City: Lawrenceville State: GA…" at bounding box center [445, 301] width 890 height 521
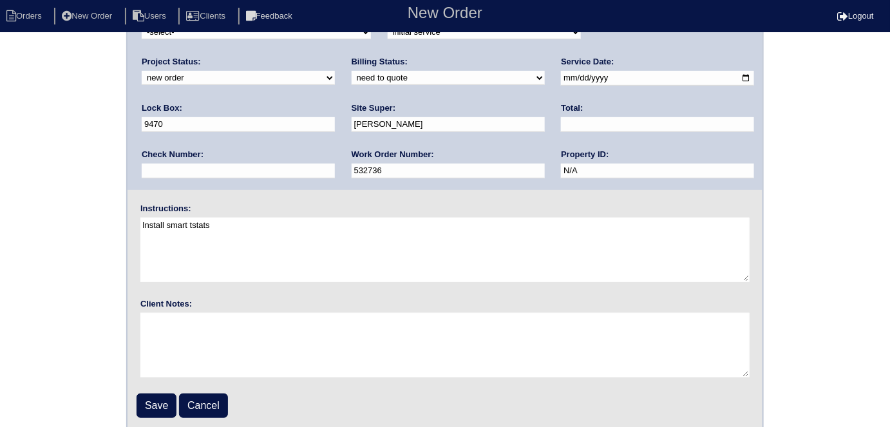
scroll to position [132, 0]
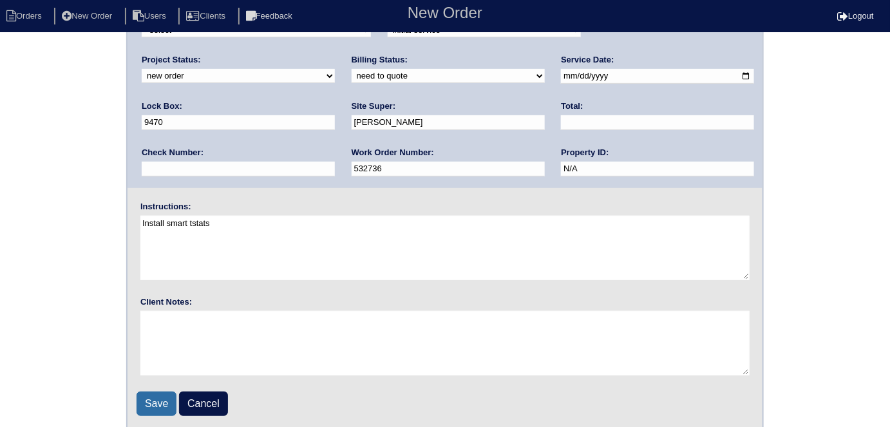
click at [160, 401] on input "Save" at bounding box center [157, 404] width 40 height 24
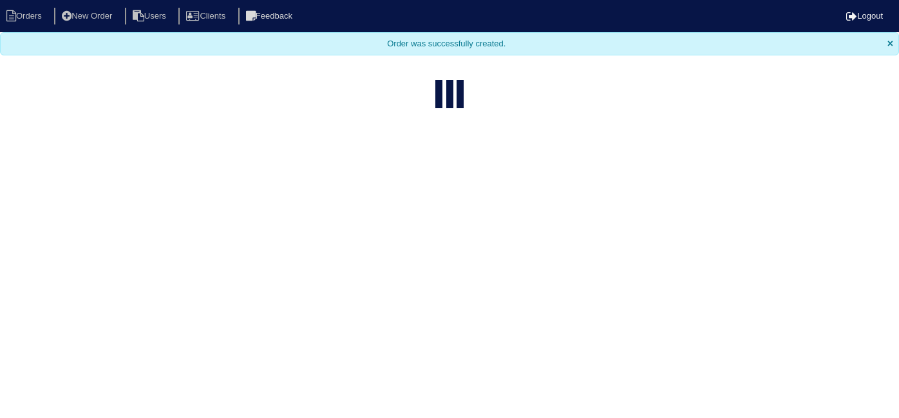
select select "15"
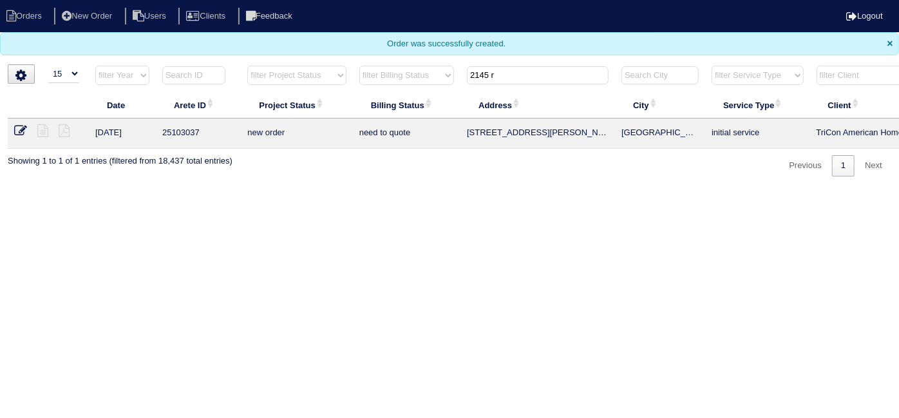
drag, startPoint x: 509, startPoint y: 74, endPoint x: 297, endPoint y: -32, distance: 237.3
click at [297, 0] on html "Orders New Order Users Clients Feedback Logout Orders New Order Users Clients M…" at bounding box center [449, 94] width 899 height 189
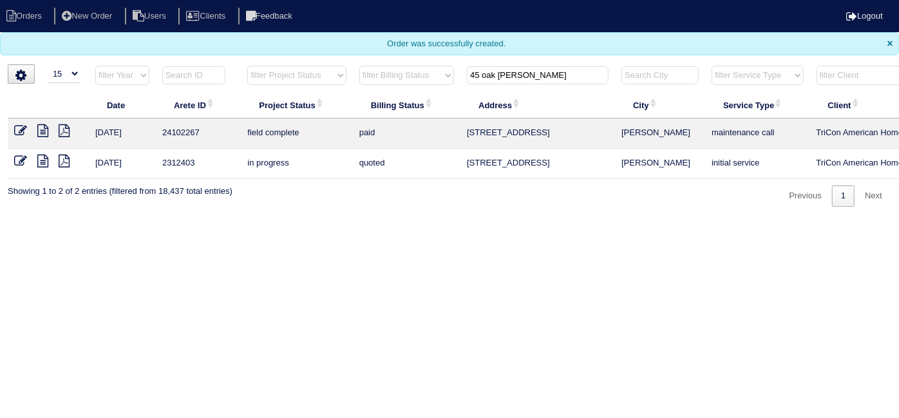
type input "45 oak [PERSON_NAME]"
click at [44, 133] on icon at bounding box center [42, 130] width 11 height 13
click at [45, 158] on icon at bounding box center [42, 161] width 11 height 13
click at [663, 220] on html "Orders New Order Users Clients Feedback Logout Orders New Order Users Clients M…" at bounding box center [449, 110] width 899 height 220
click at [44, 129] on icon at bounding box center [42, 130] width 11 height 13
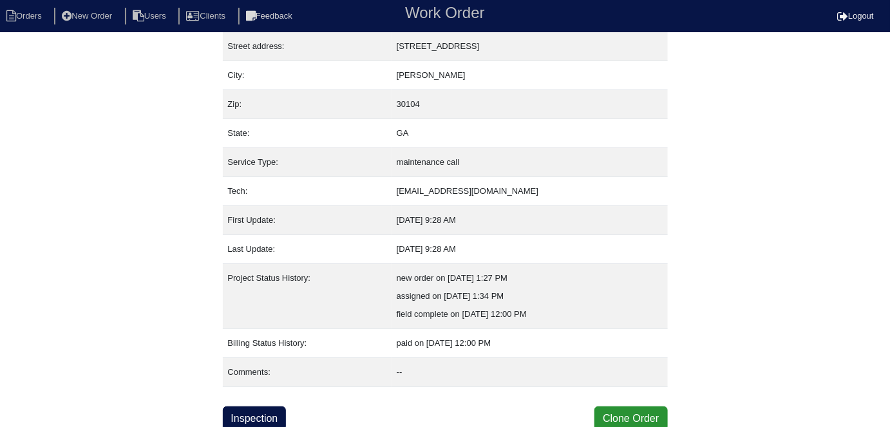
scroll to position [68, 0]
click at [254, 417] on link "Inspection" at bounding box center [255, 418] width 64 height 24
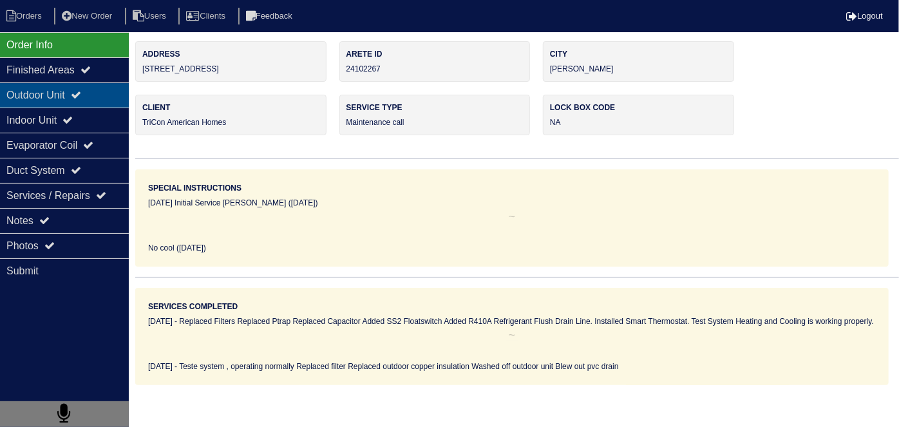
click at [53, 95] on div "Outdoor Unit" at bounding box center [64, 94] width 129 height 25
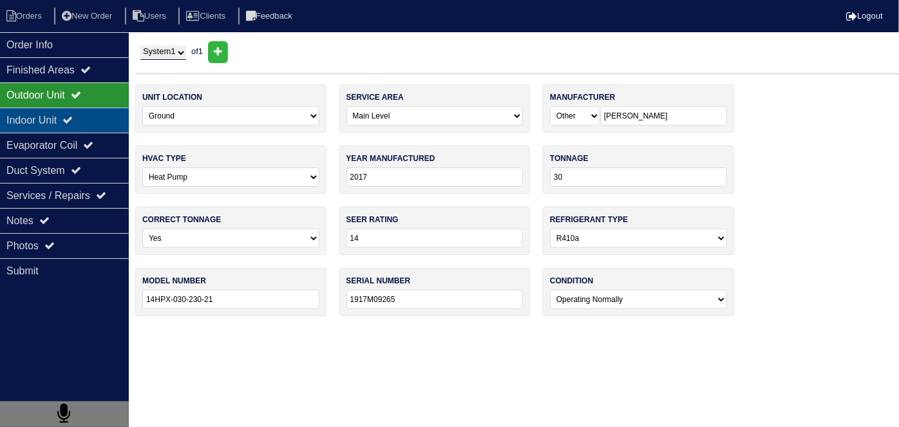
click at [49, 120] on div "Indoor Unit" at bounding box center [64, 120] width 129 height 25
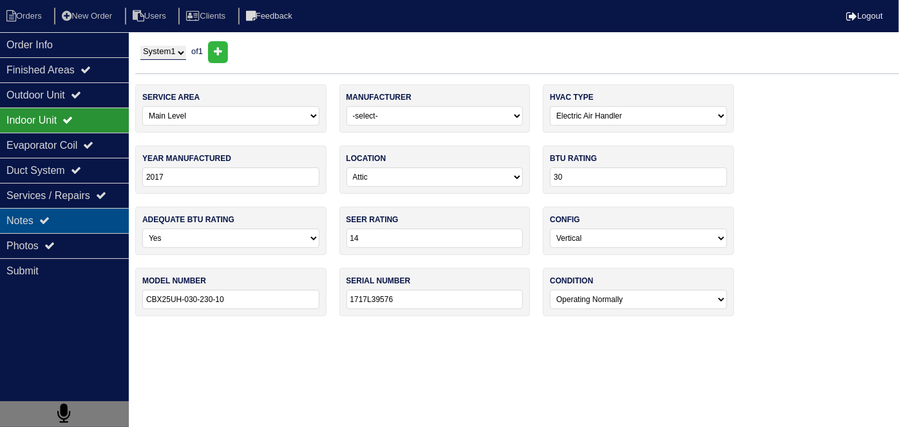
click at [58, 218] on div "Notes" at bounding box center [64, 220] width 129 height 25
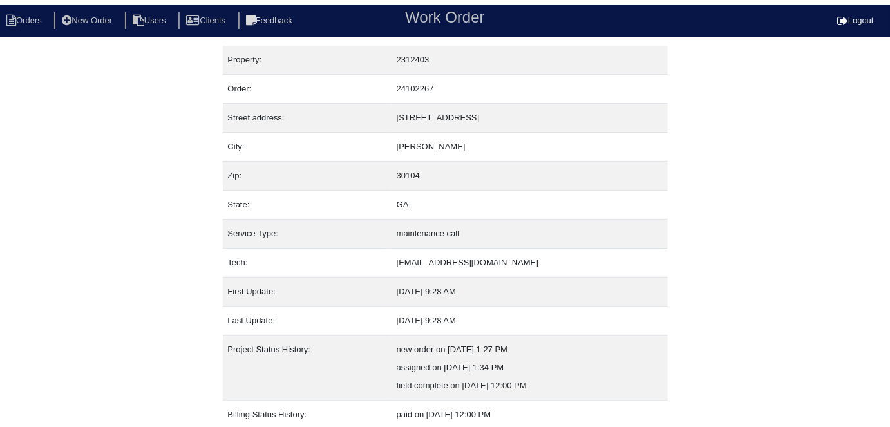
scroll to position [68, 0]
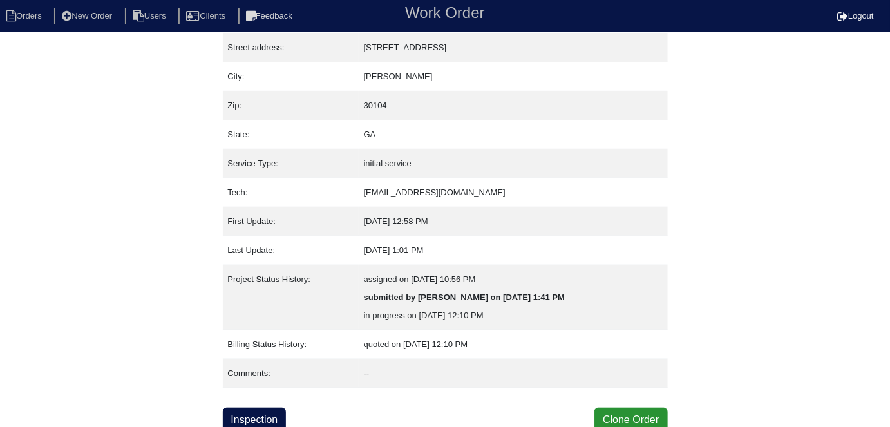
scroll to position [68, 0]
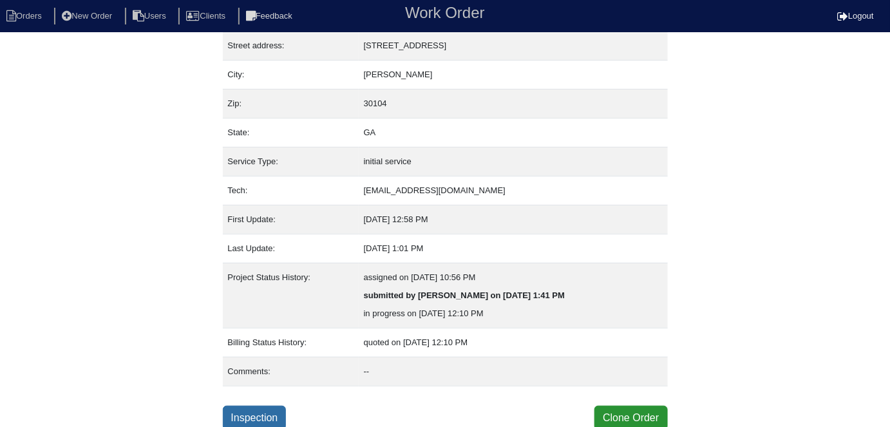
click at [273, 409] on link "Inspection" at bounding box center [255, 418] width 64 height 24
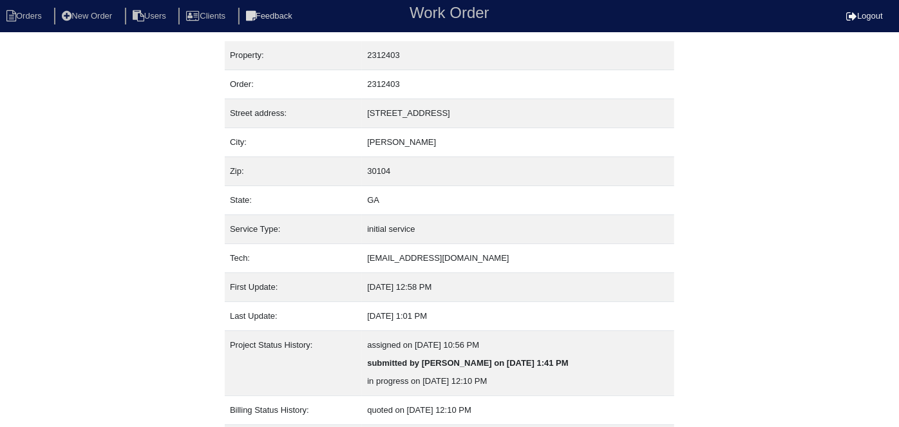
select select "0"
select select "Other"
select select "1"
select select "0"
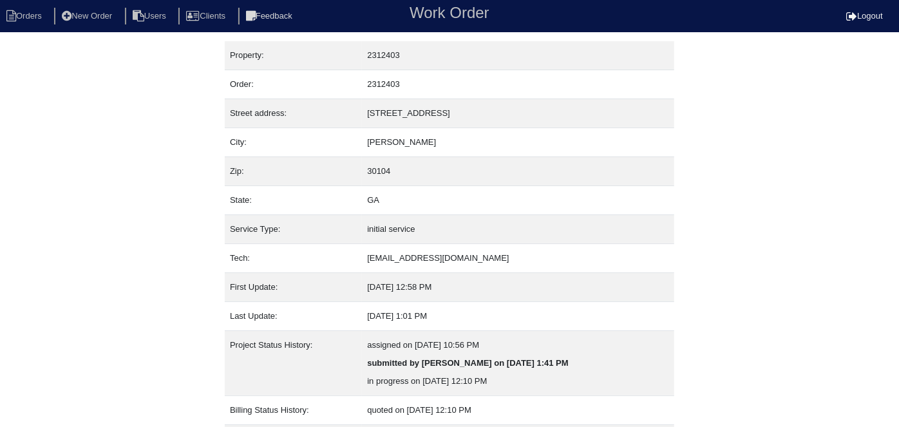
select select "1"
select select "0"
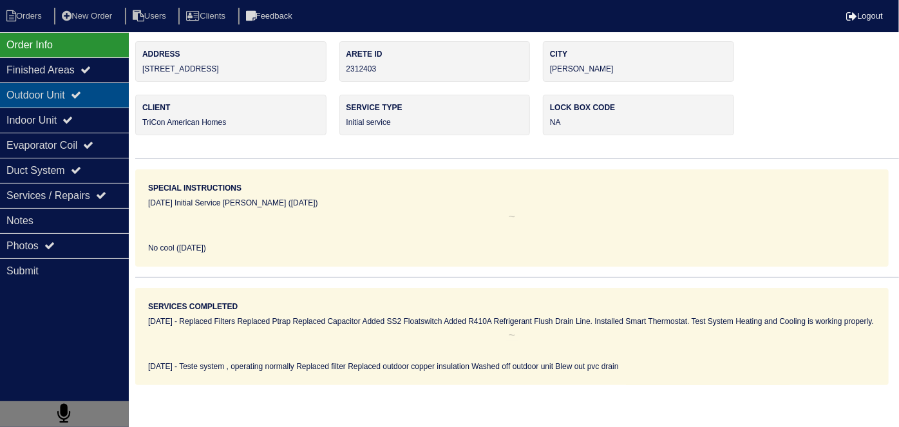
click at [88, 102] on div "Outdoor Unit" at bounding box center [64, 94] width 129 height 25
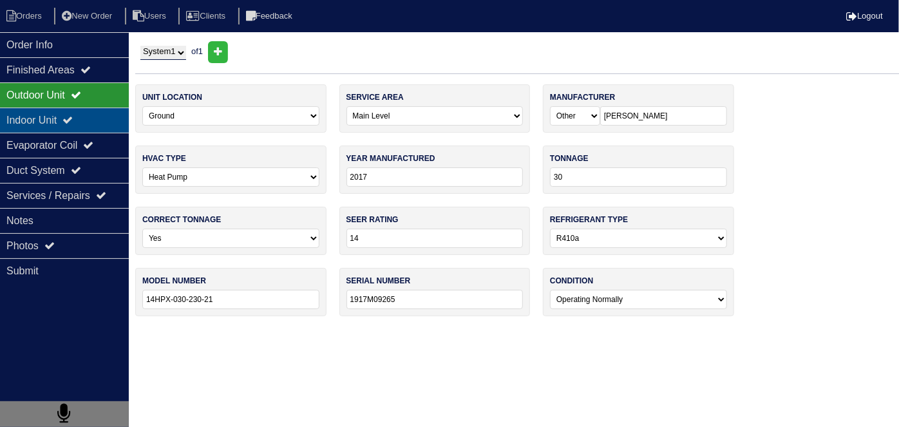
click at [73, 122] on icon at bounding box center [67, 120] width 10 height 10
type textarea "2-16x20 Filters 1- Ptrap 1- PVC Tee 1- PVC Cap 2- PVC Coupling 1- 40+5 Capacito…"
type textarea "Replaced Filters Replaced Ptrap Replaced Capacitor Added SS2 Floatswitch Added …"
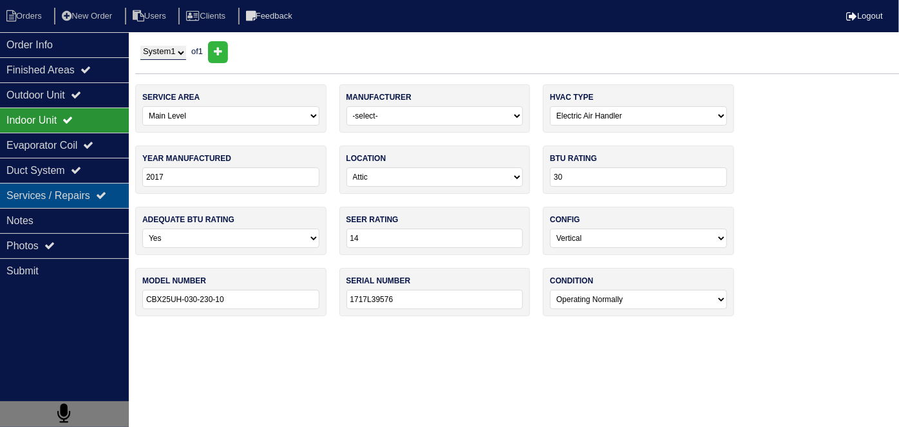
click at [87, 199] on div "Services / Repairs" at bounding box center [64, 195] width 129 height 25
type textarea "2-16x20 Filters 1- Ptrap 1- PVC Tee 1- PVC Cap 2- PVC Coupling 1- 40+5 Capacito…"
type textarea "Replaced Filters Replaced Ptrap Replaced Capacitor Added SS2 Floatswitch Added …"
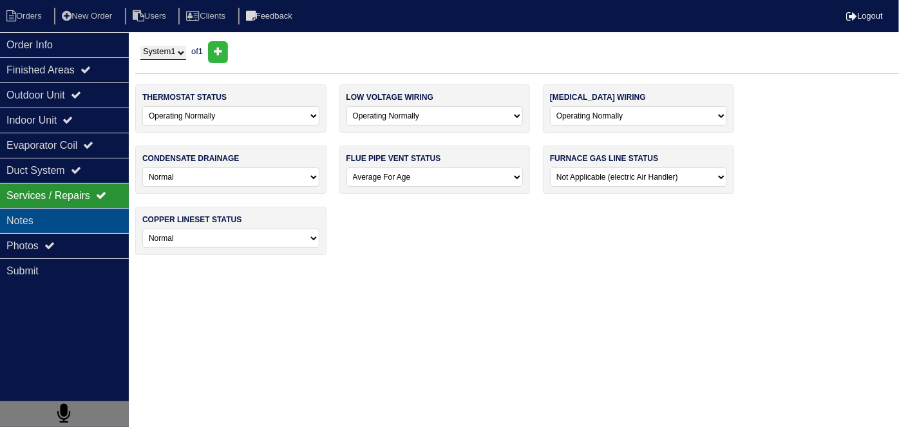
click at [87, 218] on div "Notes" at bounding box center [64, 220] width 129 height 25
type textarea "2-16x20 Filters 1- Ptrap 1- PVC Tee 1- PVC Cap 2- PVC Coupling 1- 40+5 Capacito…"
type textarea "Replaced Filters Replaced Ptrap Replaced Capacitor Added SS2 Floatswitch Added …"
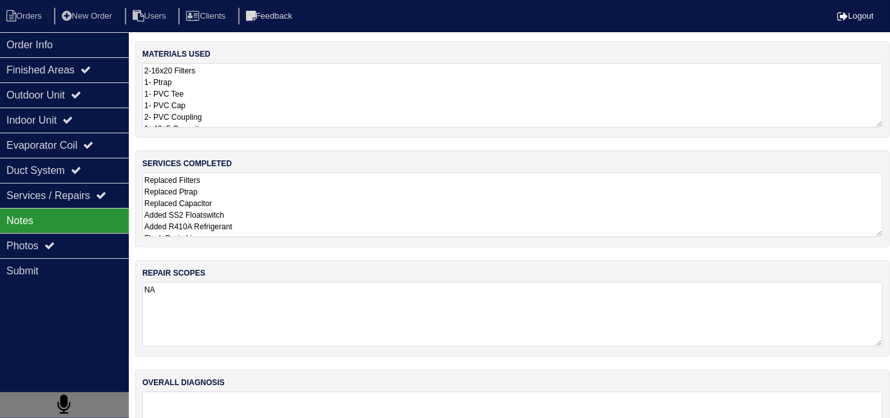
click at [332, 225] on textarea "Replaced Filters Replaced Ptrap Replaced Capacitor Added SS2 Floatswitch Added …" at bounding box center [512, 205] width 741 height 64
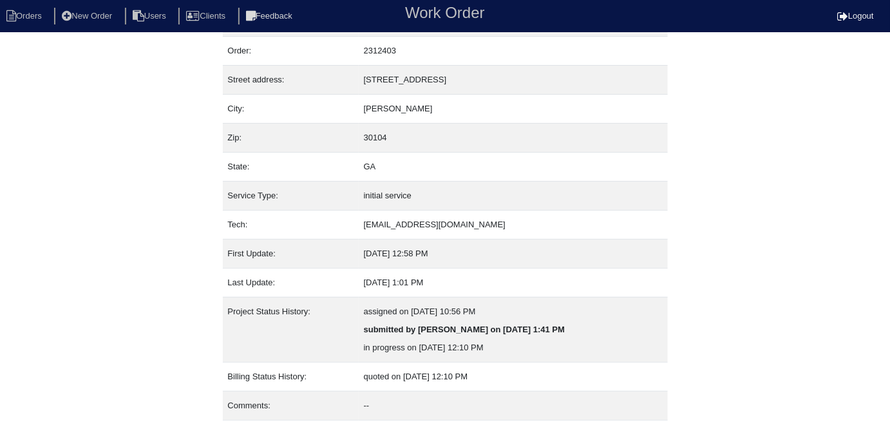
scroll to position [68, 0]
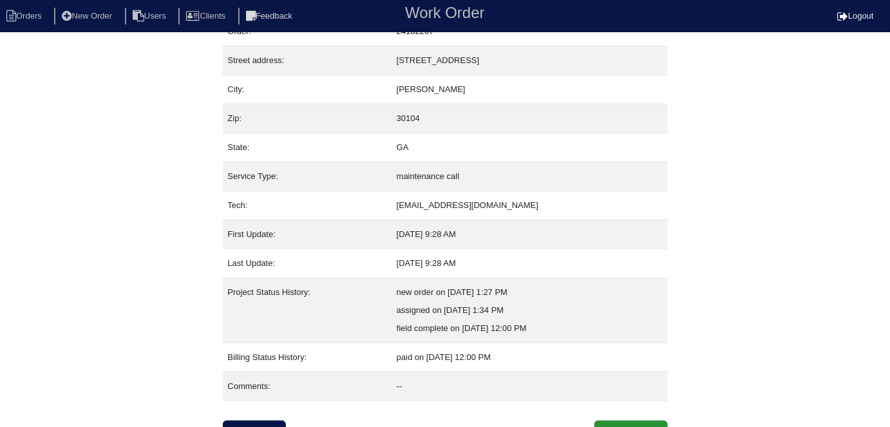
scroll to position [68, 0]
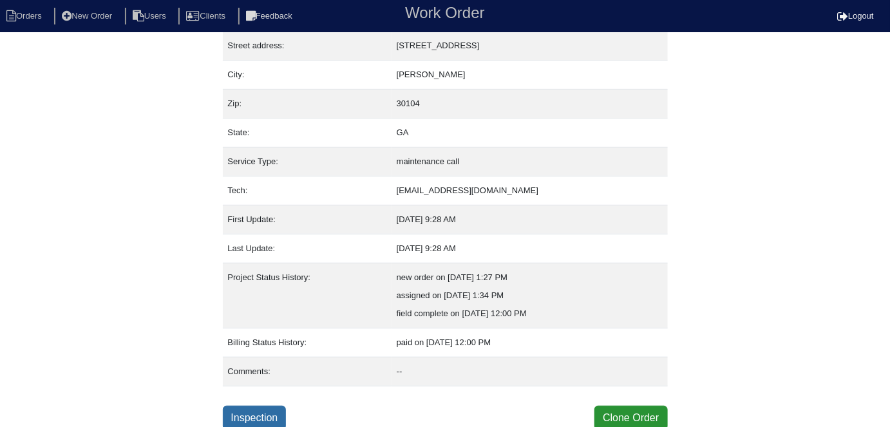
click at [268, 421] on link "Inspection" at bounding box center [255, 418] width 64 height 24
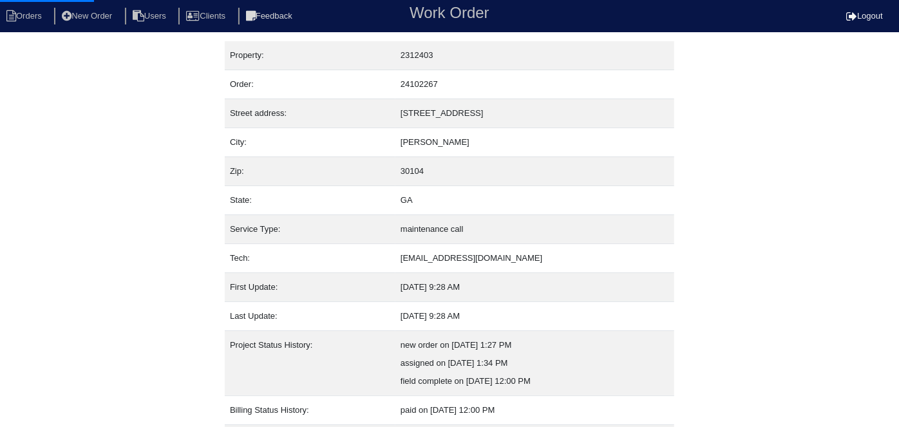
select select "0"
select select "[PERSON_NAME]"
select select "1"
select select "0"
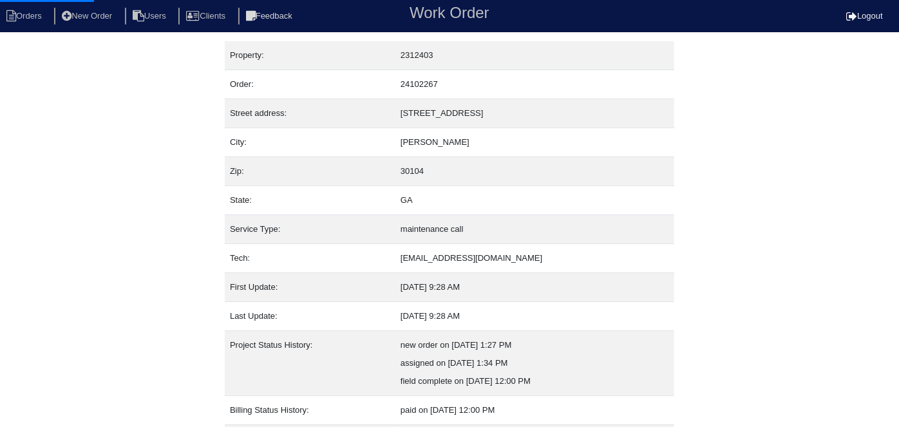
select select "0"
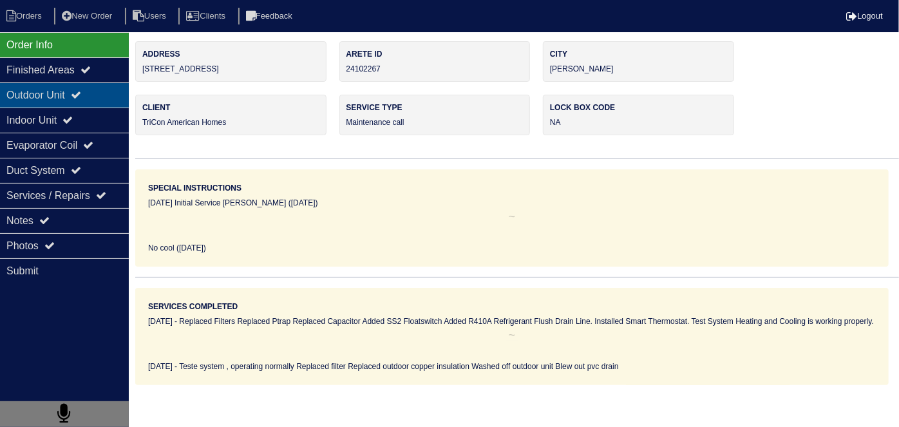
click at [50, 104] on div "Outdoor Unit" at bounding box center [64, 94] width 129 height 25
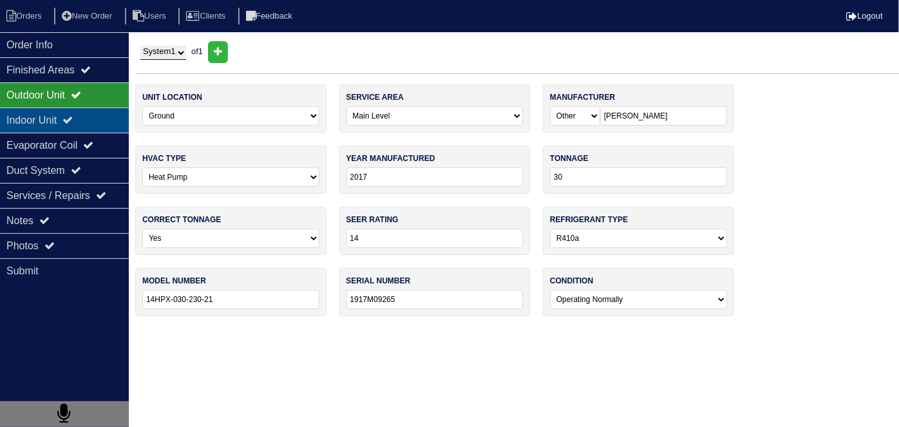
click at [49, 122] on div "Indoor Unit" at bounding box center [64, 120] width 129 height 25
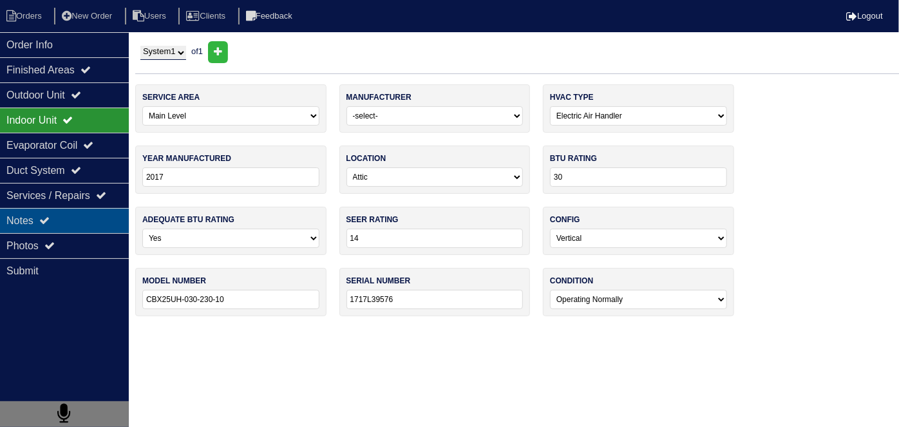
click at [67, 220] on div "Notes" at bounding box center [64, 220] width 129 height 25
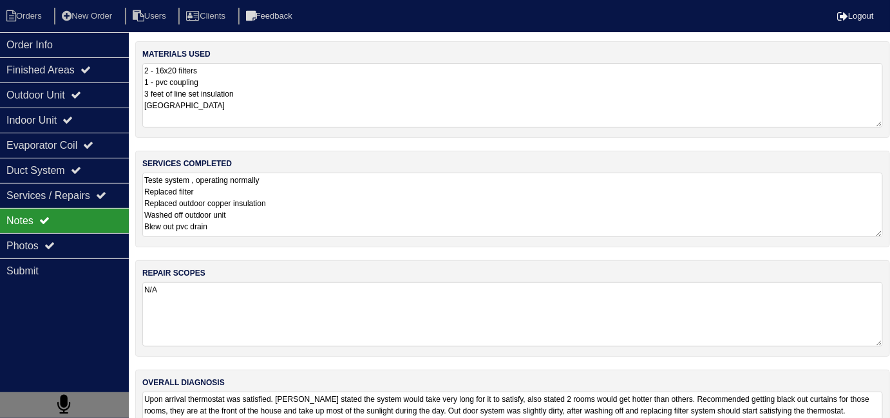
click at [334, 203] on textarea "Teste system , operating normally Replaced filter Replaced outdoor copper insul…" at bounding box center [512, 205] width 741 height 64
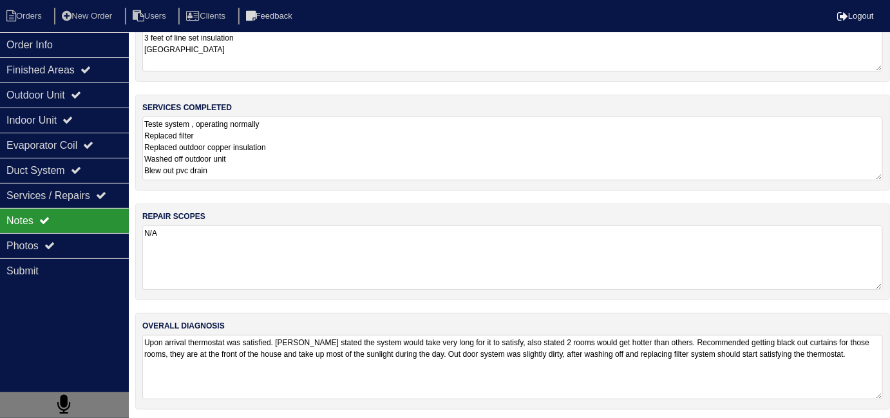
scroll to position [57, 0]
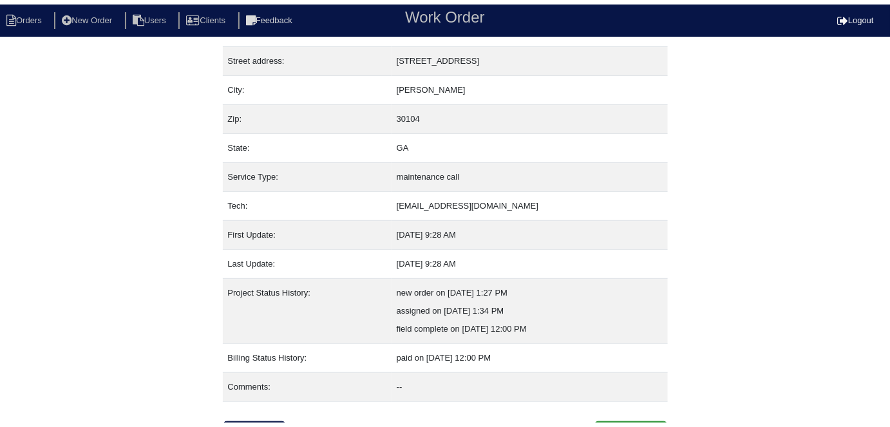
scroll to position [68, 0]
